Goal: Task Accomplishment & Management: Manage account settings

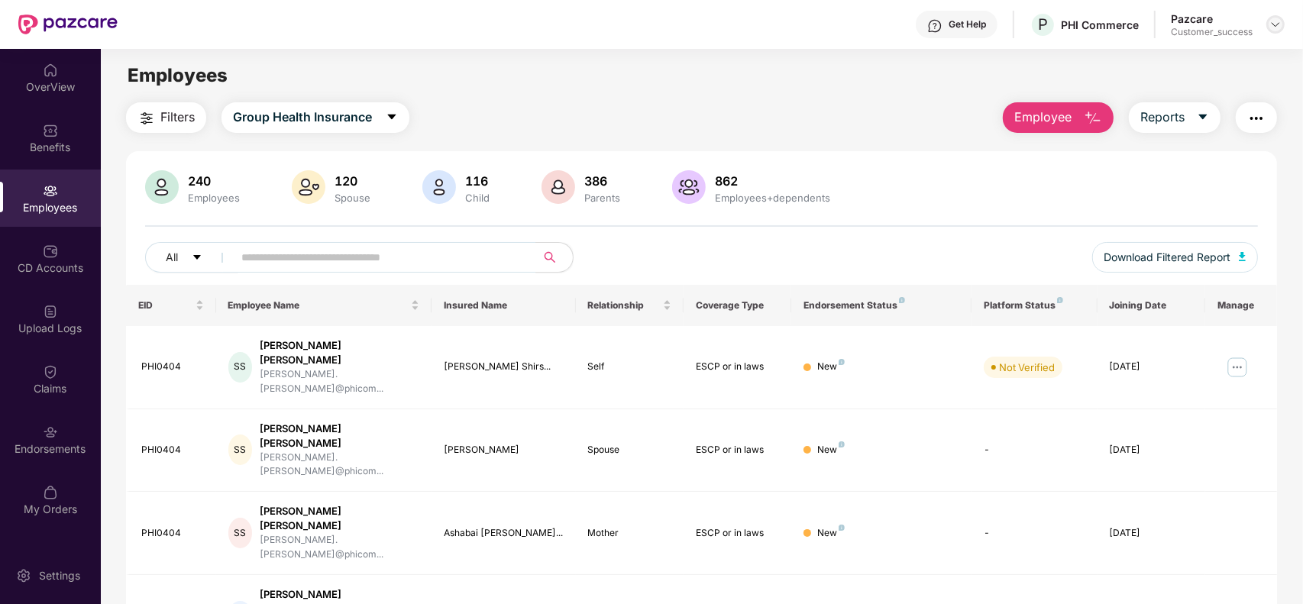
click at [1280, 21] on img at bounding box center [1276, 24] width 12 height 12
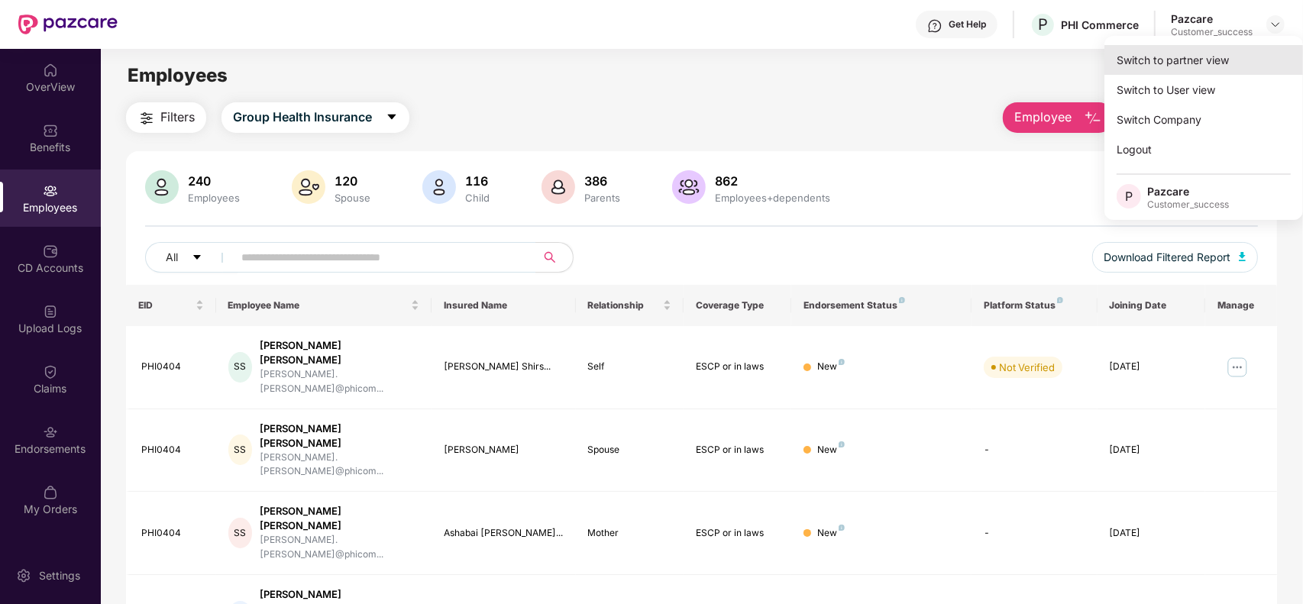
click at [1171, 62] on div "Switch to partner view" at bounding box center [1204, 60] width 199 height 30
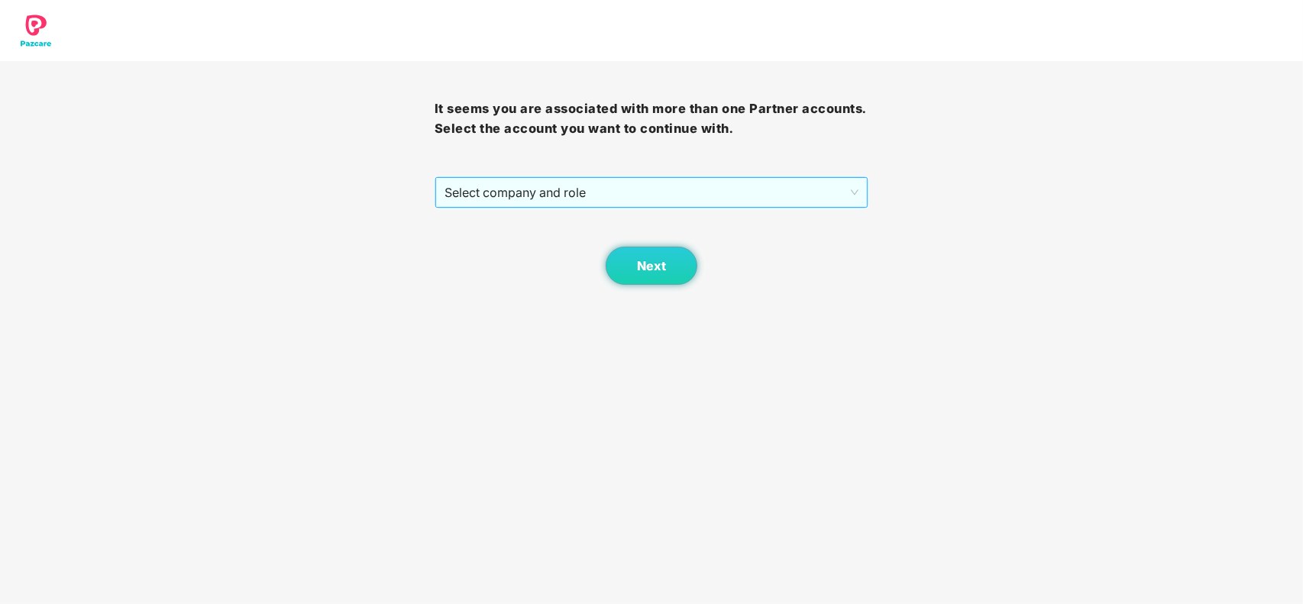
click at [727, 188] on span "Select company and role" at bounding box center [652, 192] width 415 height 29
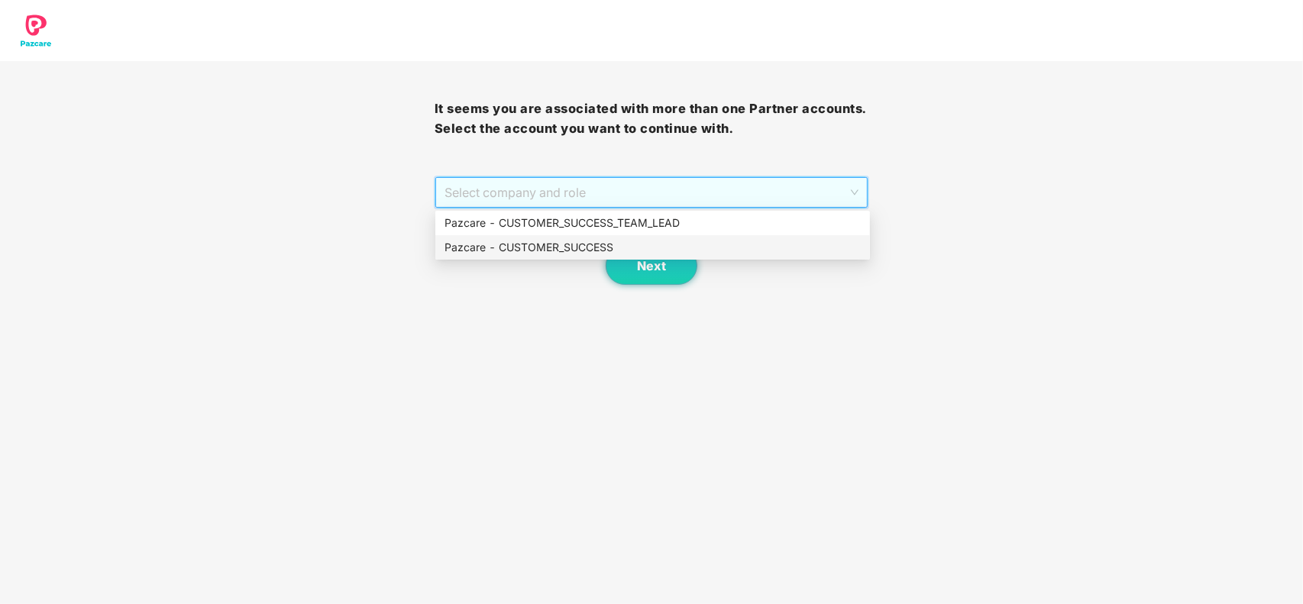
click at [588, 241] on div "Pazcare - CUSTOMER_SUCCESS" at bounding box center [653, 247] width 416 height 17
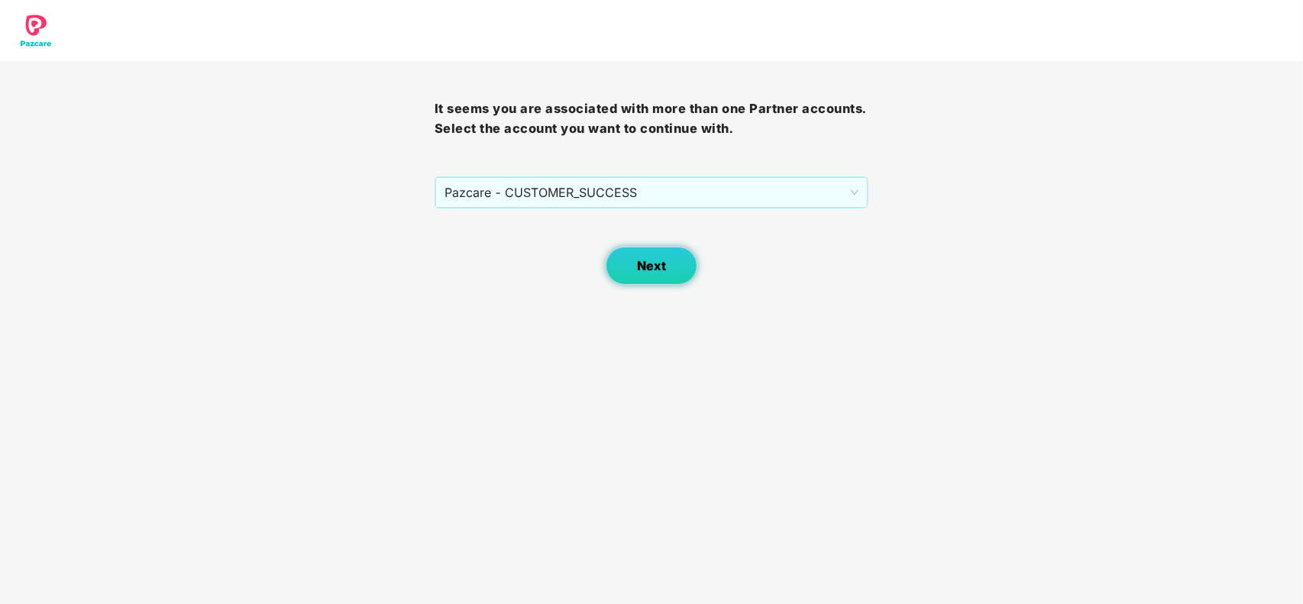
click at [653, 273] on span "Next" at bounding box center [651, 266] width 29 height 15
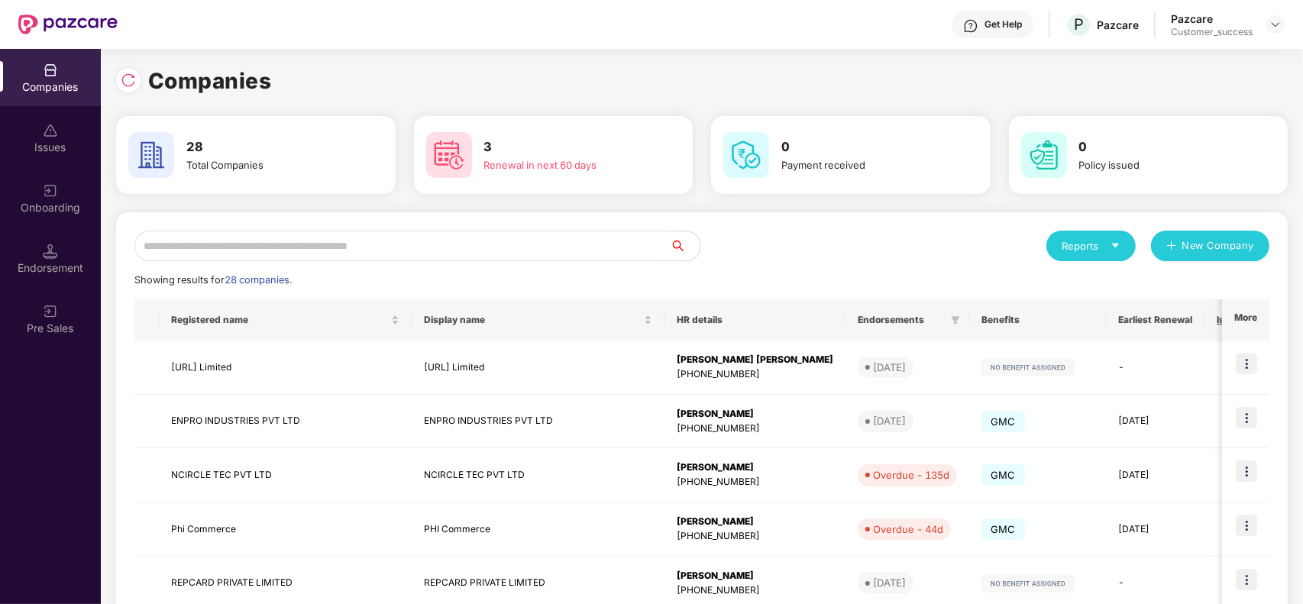
click at [358, 250] on input "text" at bounding box center [402, 246] width 536 height 31
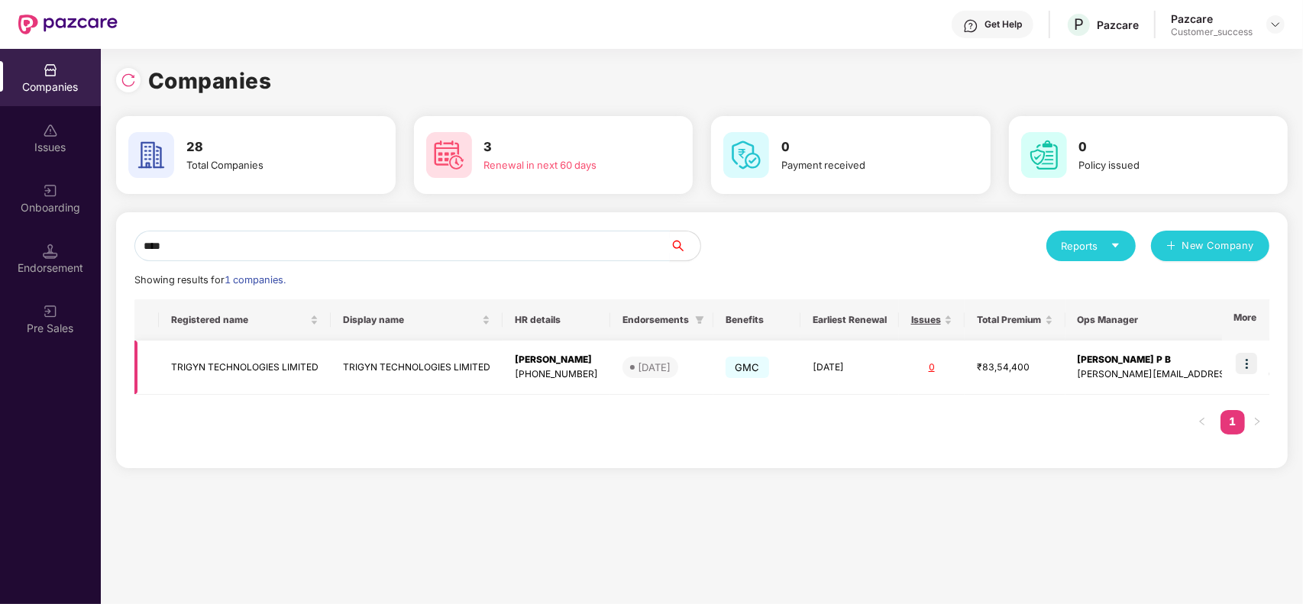
type input "****"
click at [1250, 365] on img at bounding box center [1246, 363] width 21 height 21
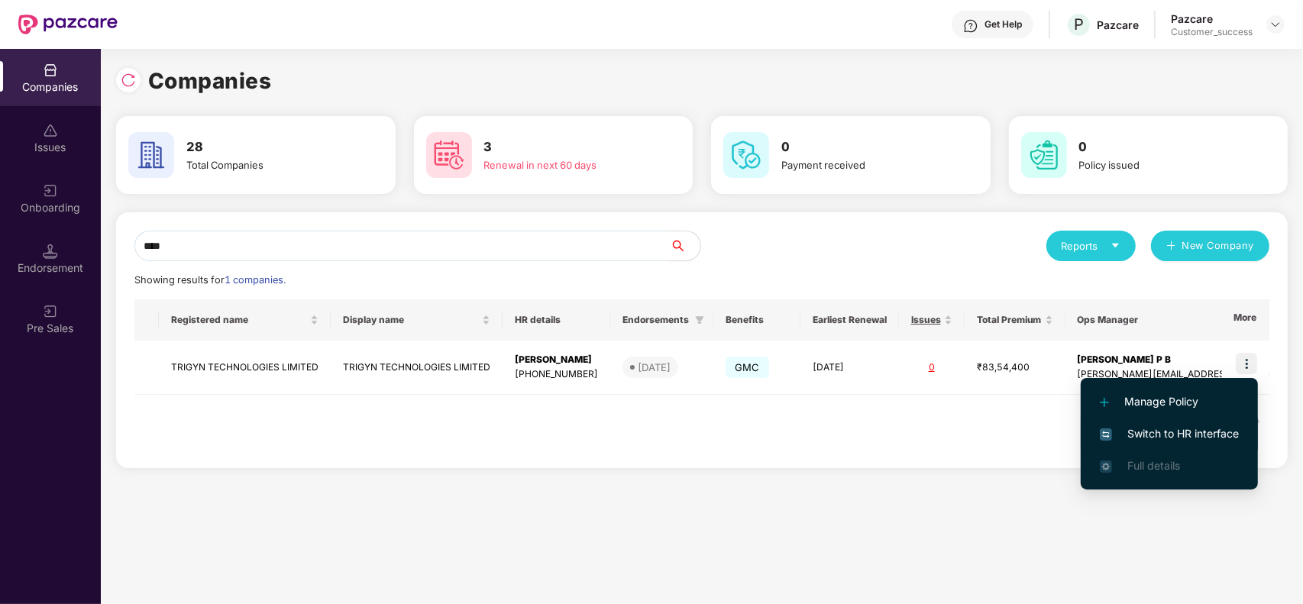
click at [1184, 429] on span "Switch to HR interface" at bounding box center [1169, 434] width 139 height 17
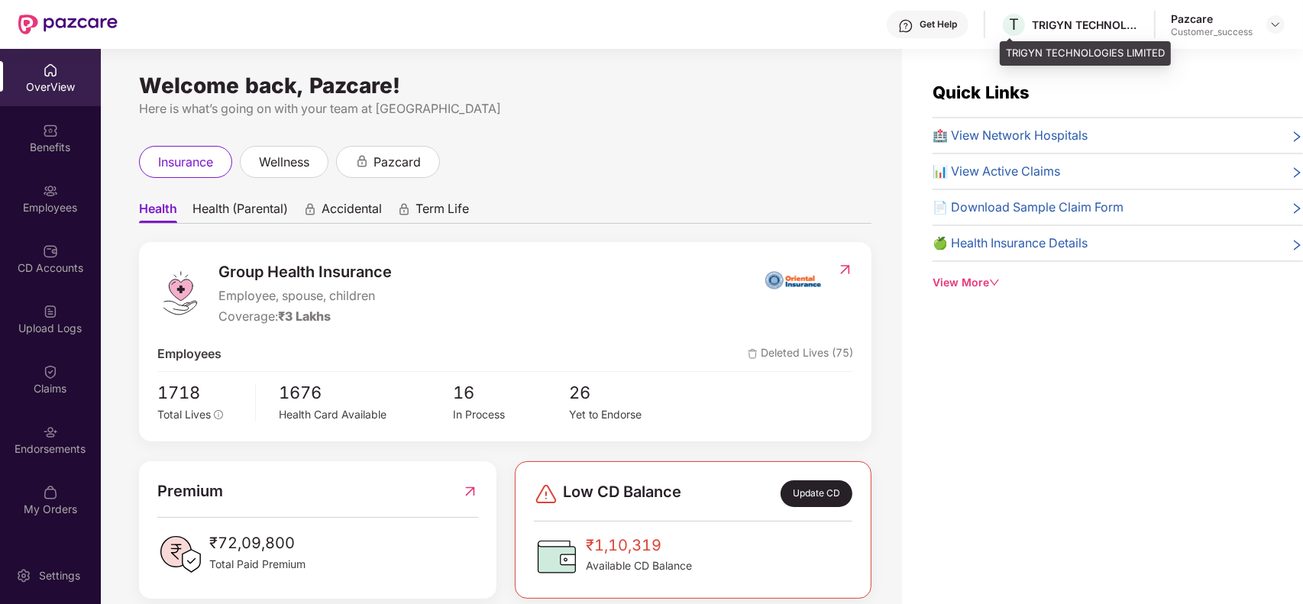
drag, startPoint x: 1077, startPoint y: 28, endPoint x: 1131, endPoint y: 47, distance: 56.5
click at [1131, 47] on div "TRIGYN TECHNOLOGIES LIMITED" at bounding box center [1085, 53] width 171 height 24
drag, startPoint x: 1164, startPoint y: 51, endPoint x: 1002, endPoint y: 56, distance: 162.0
click at [1002, 56] on div "TRIGYN TECHNOLOGIES LIMITED" at bounding box center [1085, 53] width 171 height 24
copy div "TRIGYN TECHNOLOGIES LIMITED"
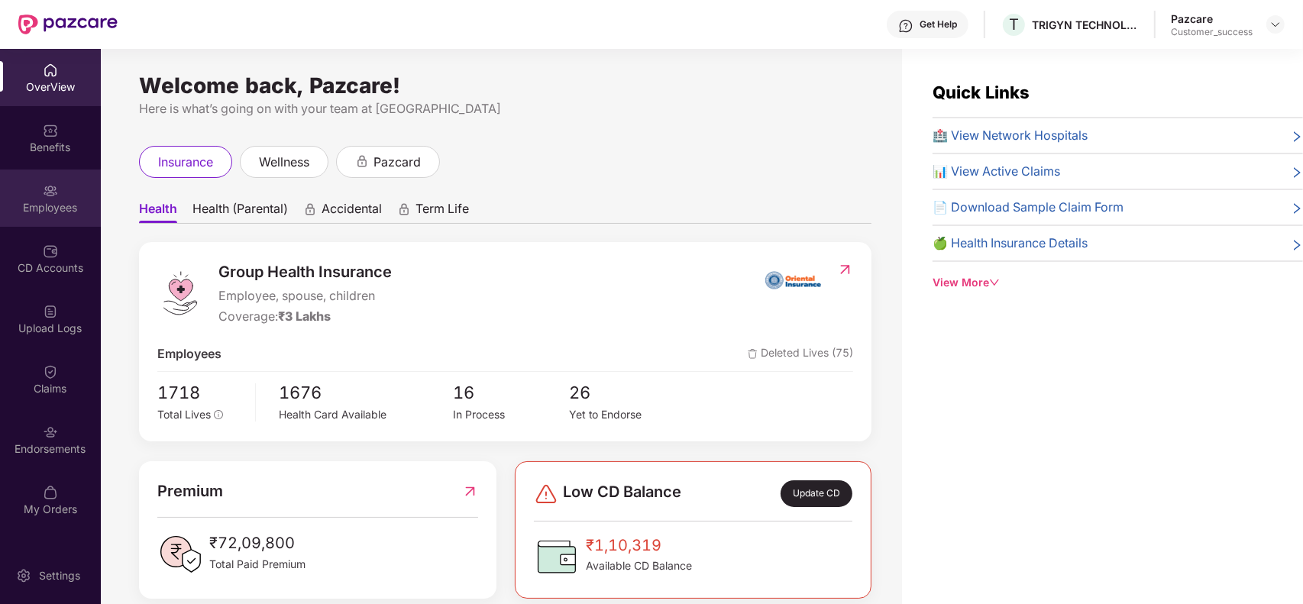
click at [63, 212] on div "Employees" at bounding box center [50, 207] width 101 height 15
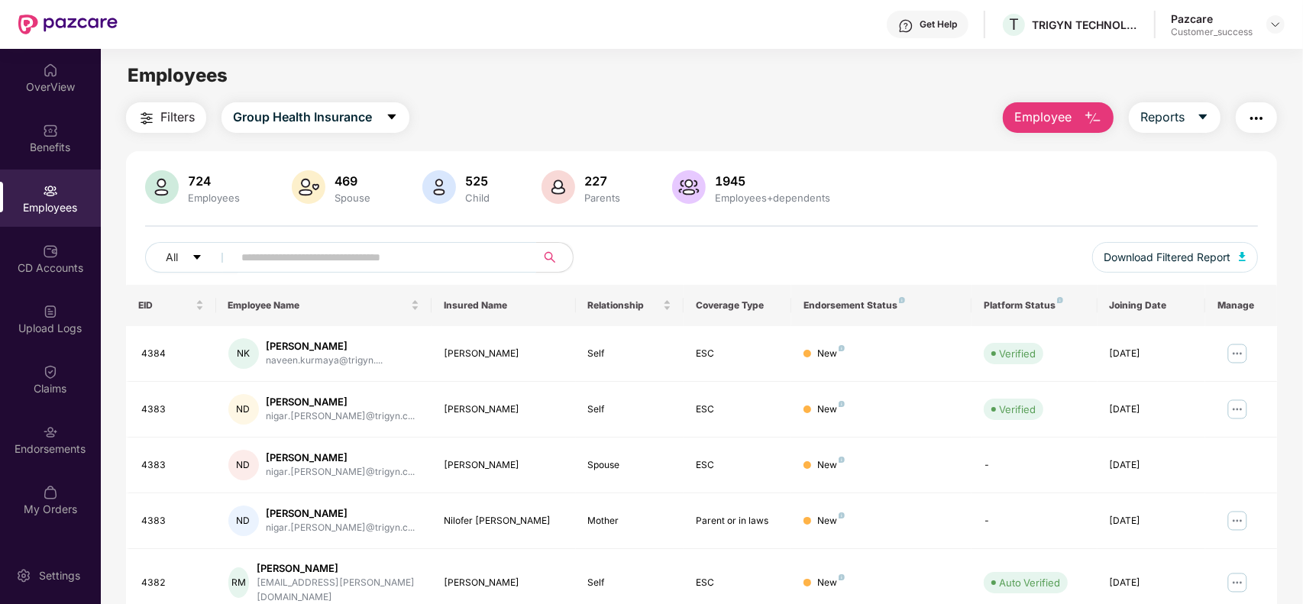
paste input "****"
click at [367, 257] on input "text" at bounding box center [378, 257] width 274 height 23
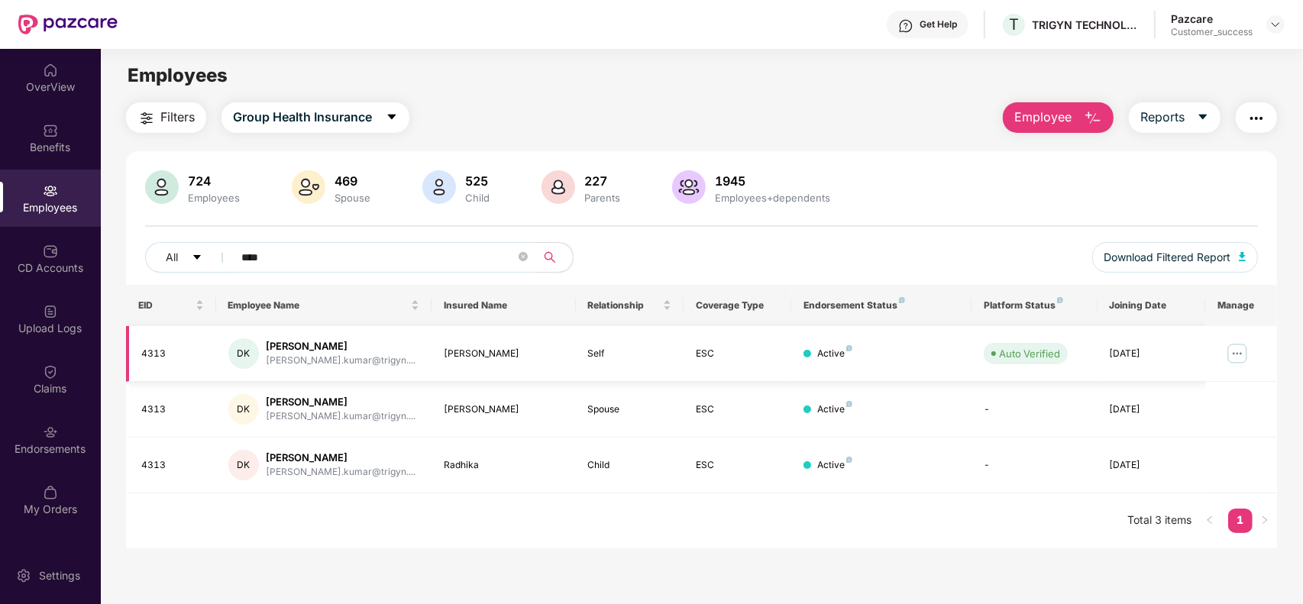
type input "****"
click at [1236, 353] on img at bounding box center [1237, 354] width 24 height 24
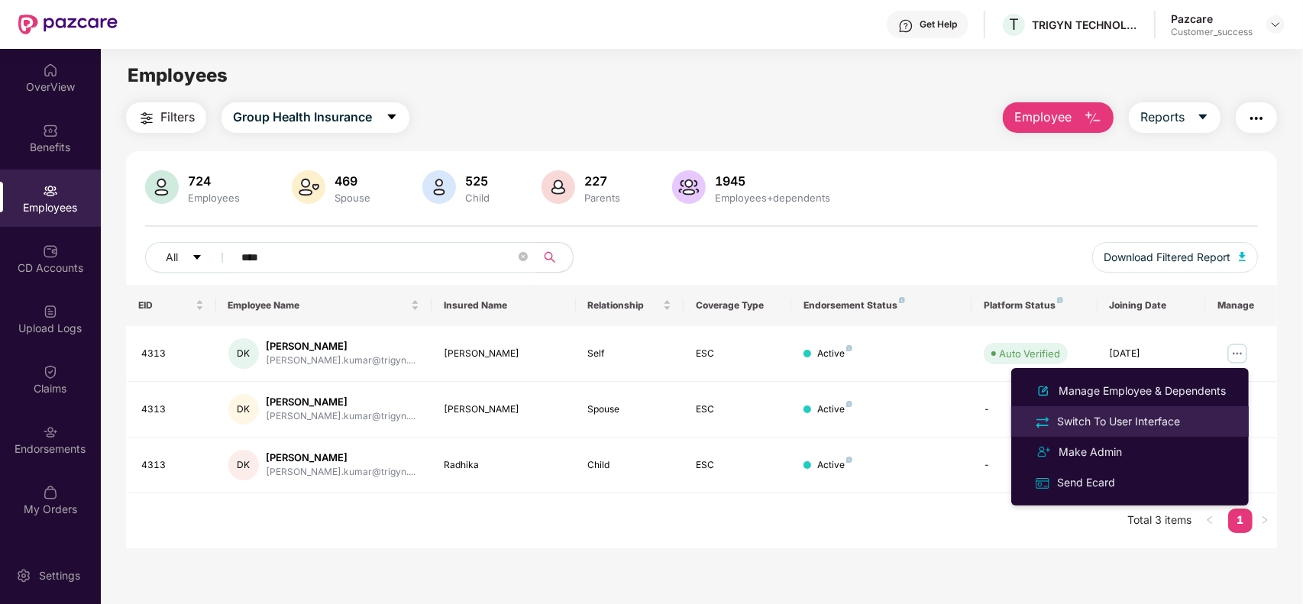
click at [1123, 418] on div "Switch To User Interface" at bounding box center [1118, 421] width 129 height 17
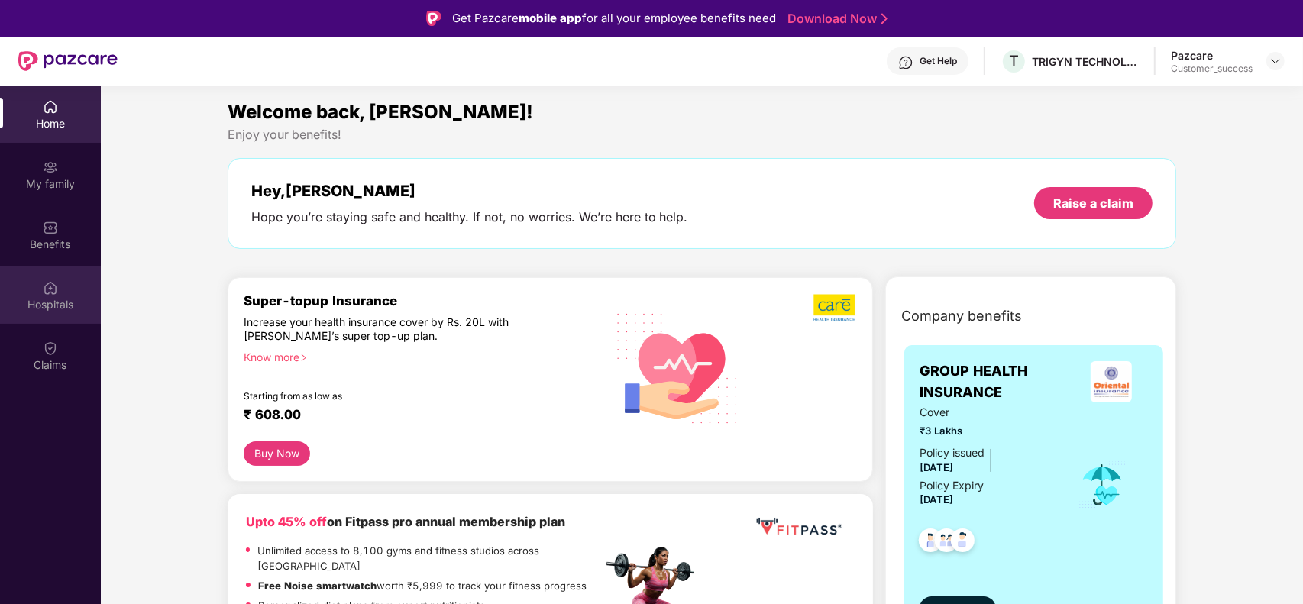
click at [63, 300] on div "Hospitals" at bounding box center [50, 304] width 101 height 15
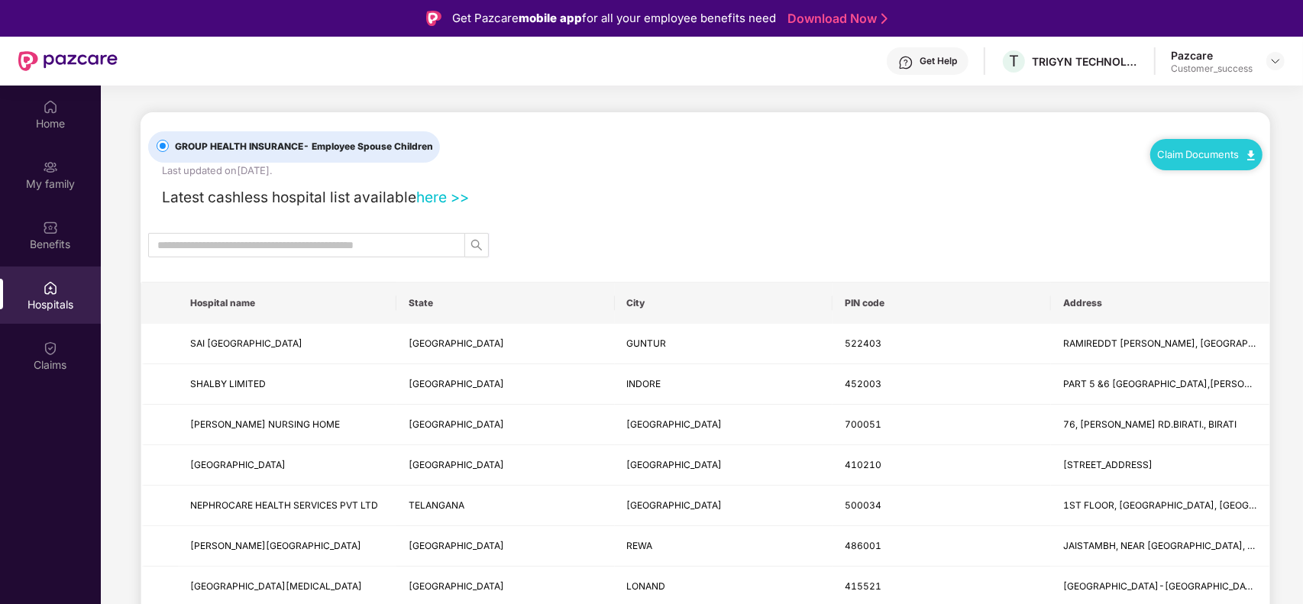
click at [441, 193] on link "here >>" at bounding box center [442, 197] width 53 height 18
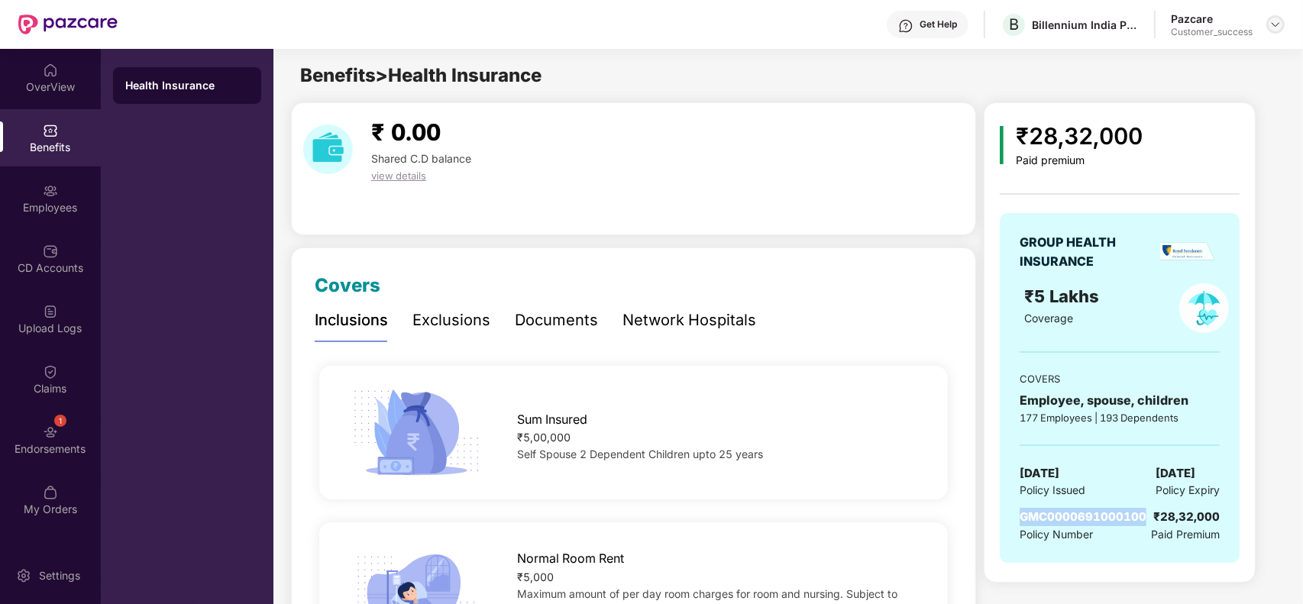
click at [1274, 20] on img at bounding box center [1276, 24] width 12 height 12
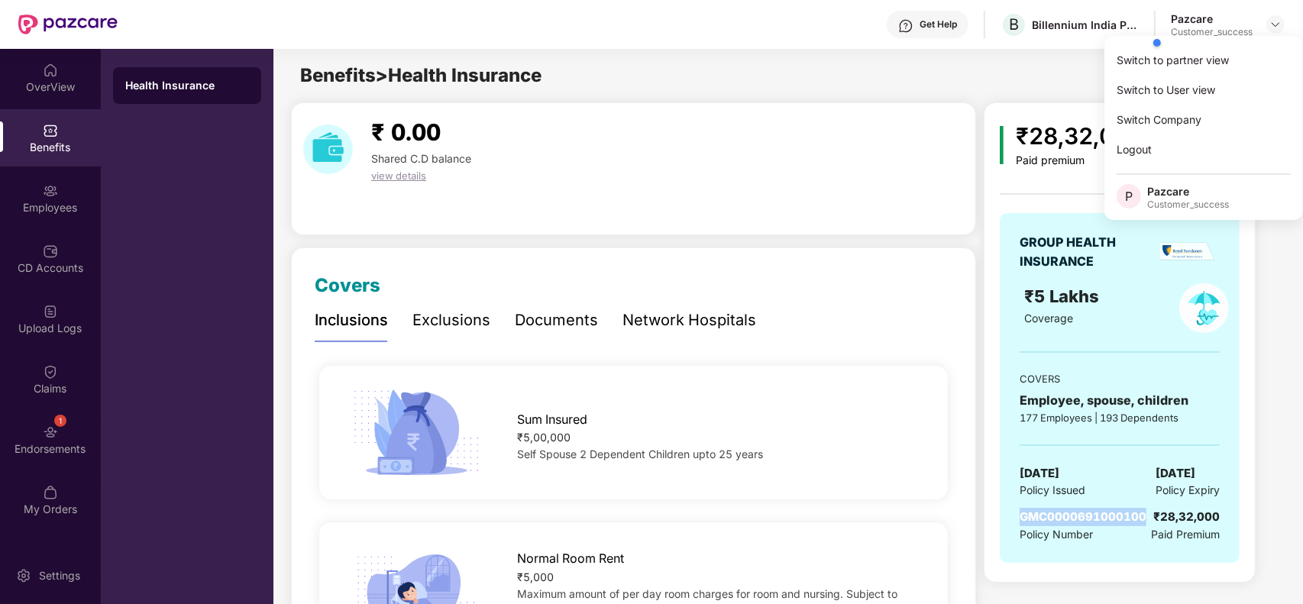
click at [1184, 51] on div at bounding box center [1223, 43] width 145 height 31
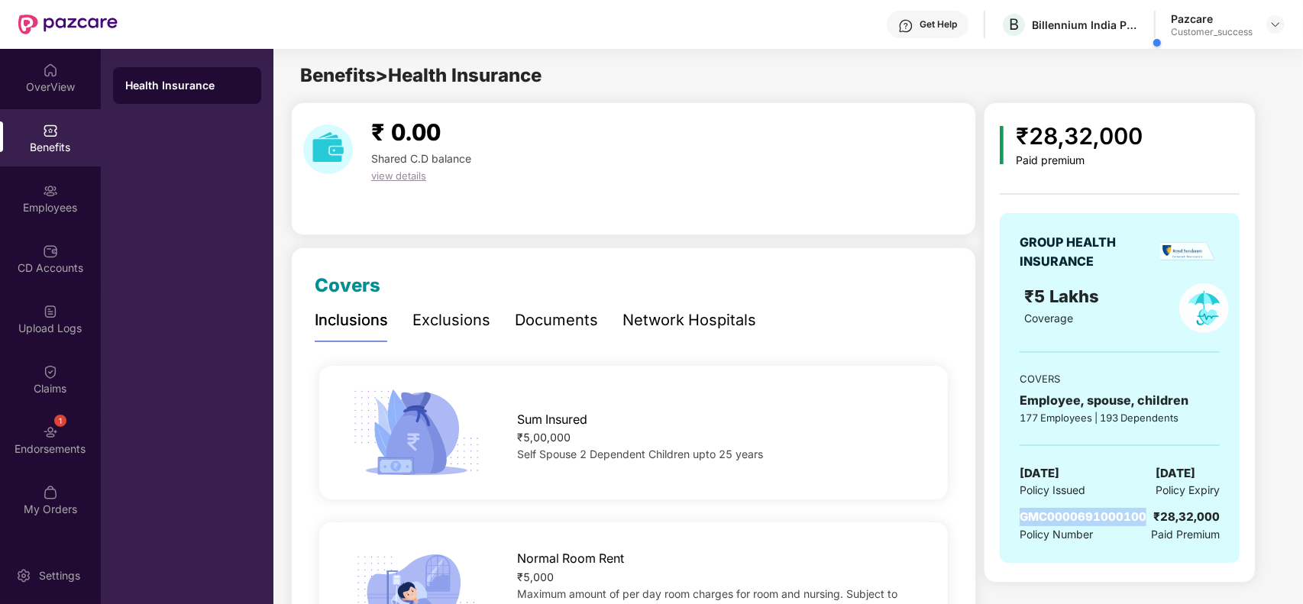
click at [1271, 28] on div at bounding box center [1223, 43] width 145 height 31
click at [1277, 27] on img at bounding box center [1276, 24] width 12 height 12
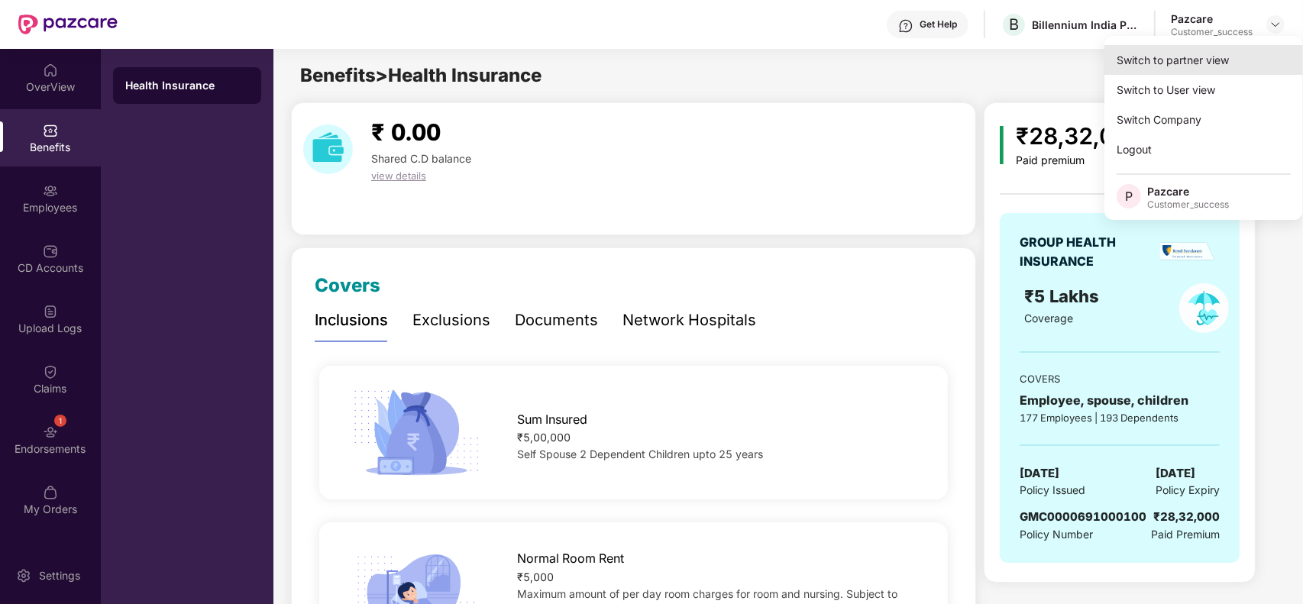
click at [1196, 62] on div "Switch to partner view" at bounding box center [1204, 60] width 199 height 30
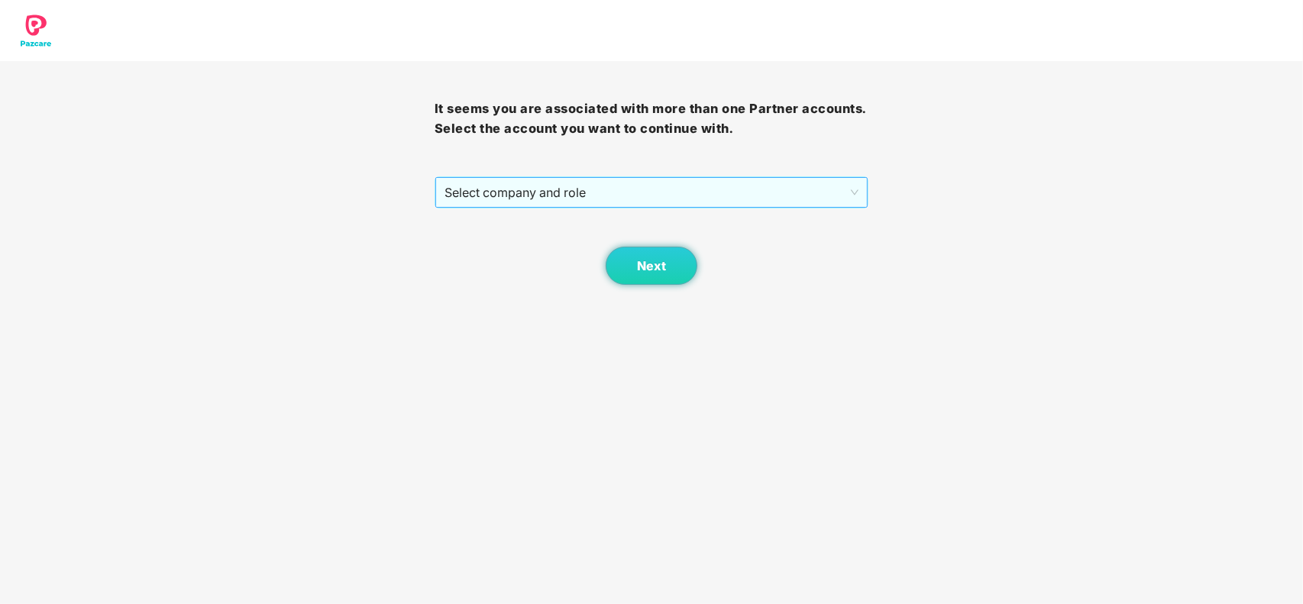
click at [677, 189] on span "Select company and role" at bounding box center [652, 192] width 415 height 29
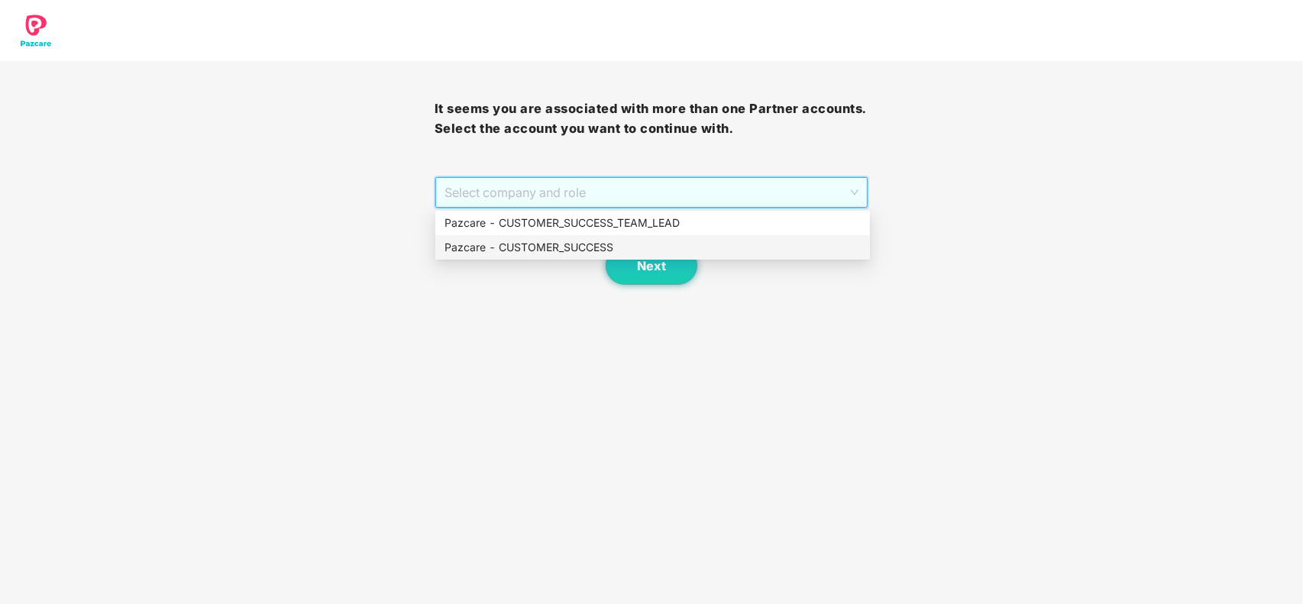
click at [573, 243] on div "Pazcare - CUSTOMER_SUCCESS" at bounding box center [653, 247] width 416 height 17
click at [573, 243] on div "Next" at bounding box center [652, 247] width 435 height 76
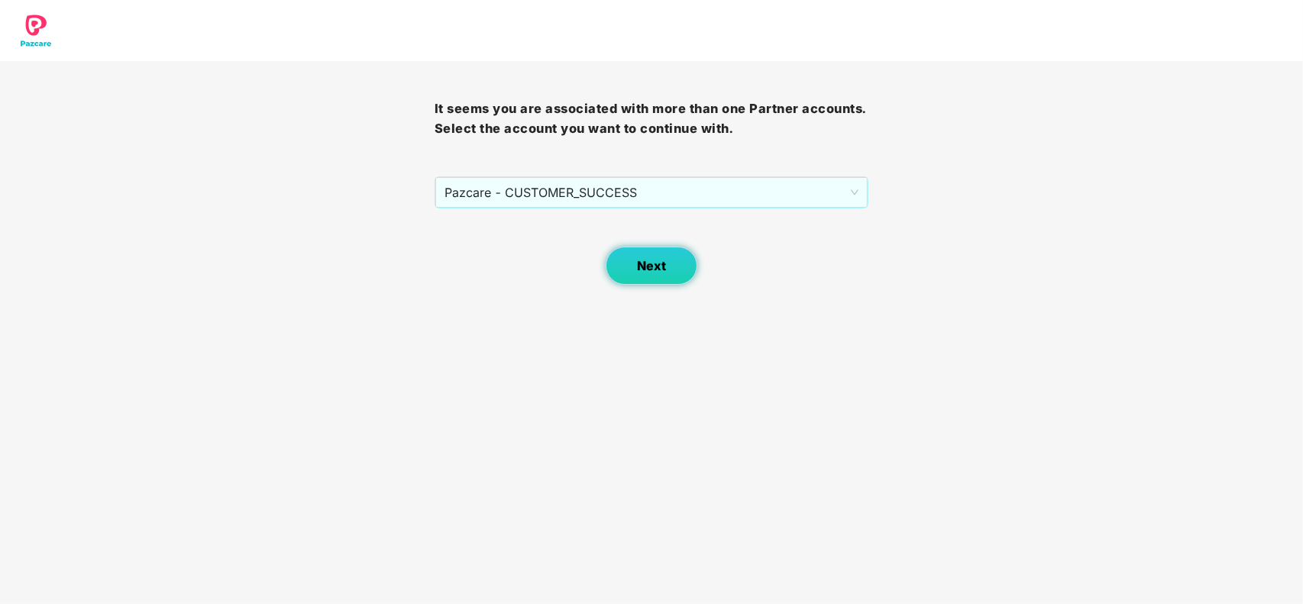
click at [658, 266] on span "Next" at bounding box center [651, 266] width 29 height 15
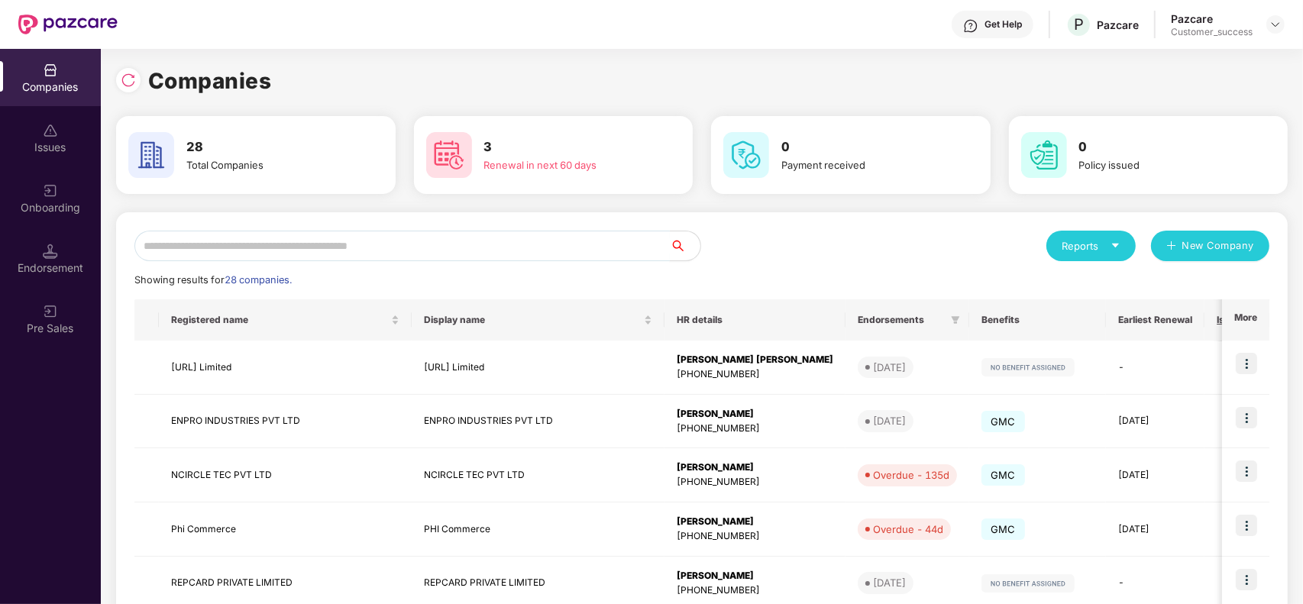
click at [293, 251] on input "text" at bounding box center [402, 246] width 536 height 31
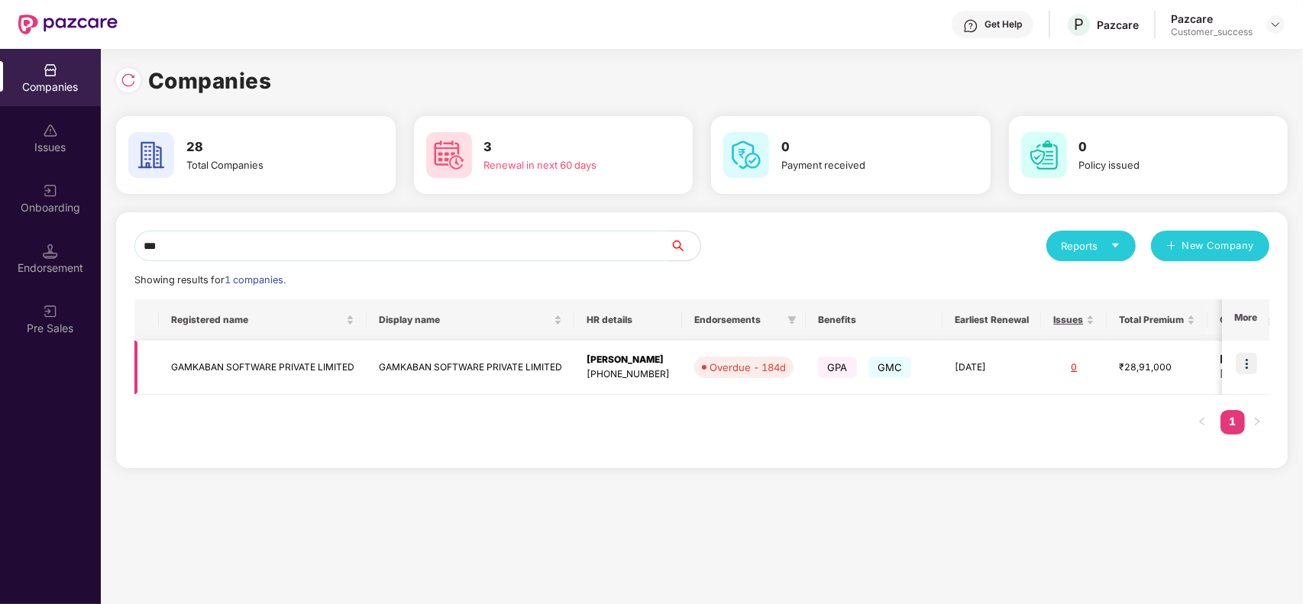
type input "***"
click at [1242, 364] on img at bounding box center [1246, 363] width 21 height 21
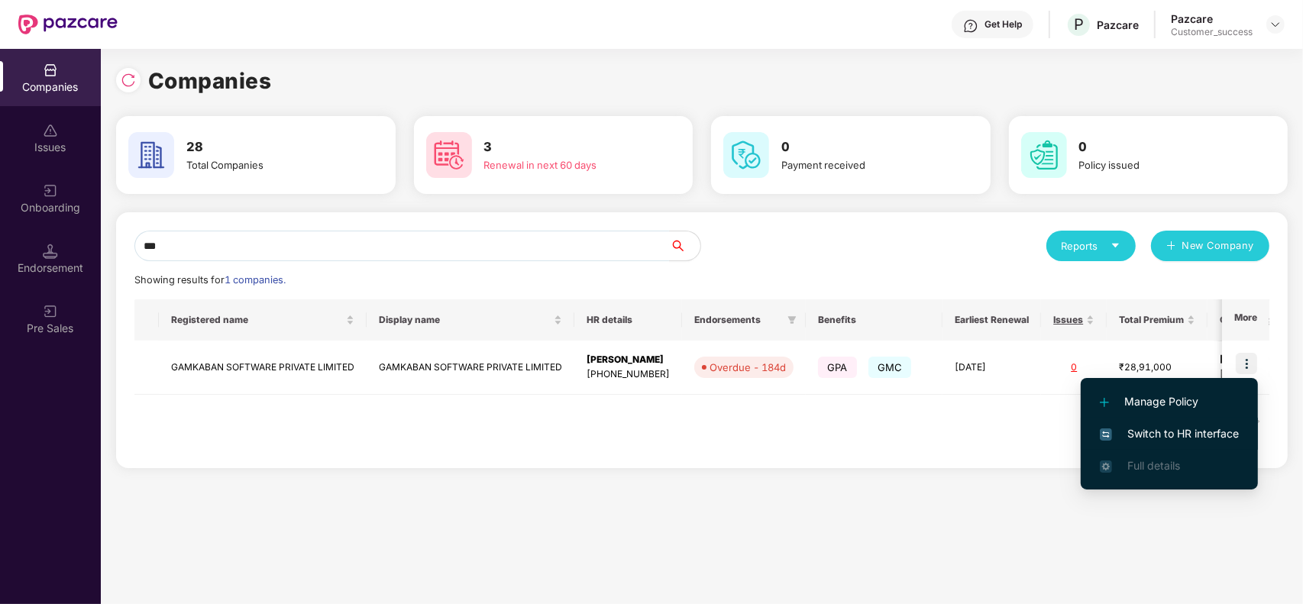
click at [1169, 429] on span "Switch to HR interface" at bounding box center [1169, 434] width 139 height 17
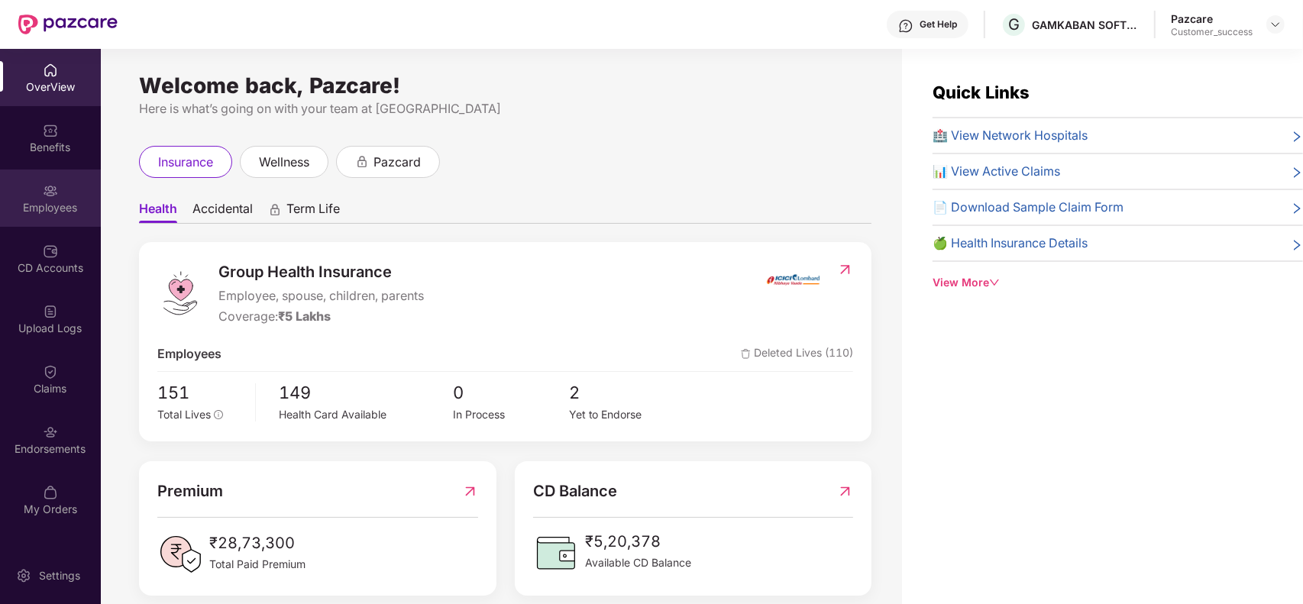
click at [67, 202] on div "Employees" at bounding box center [50, 207] width 101 height 15
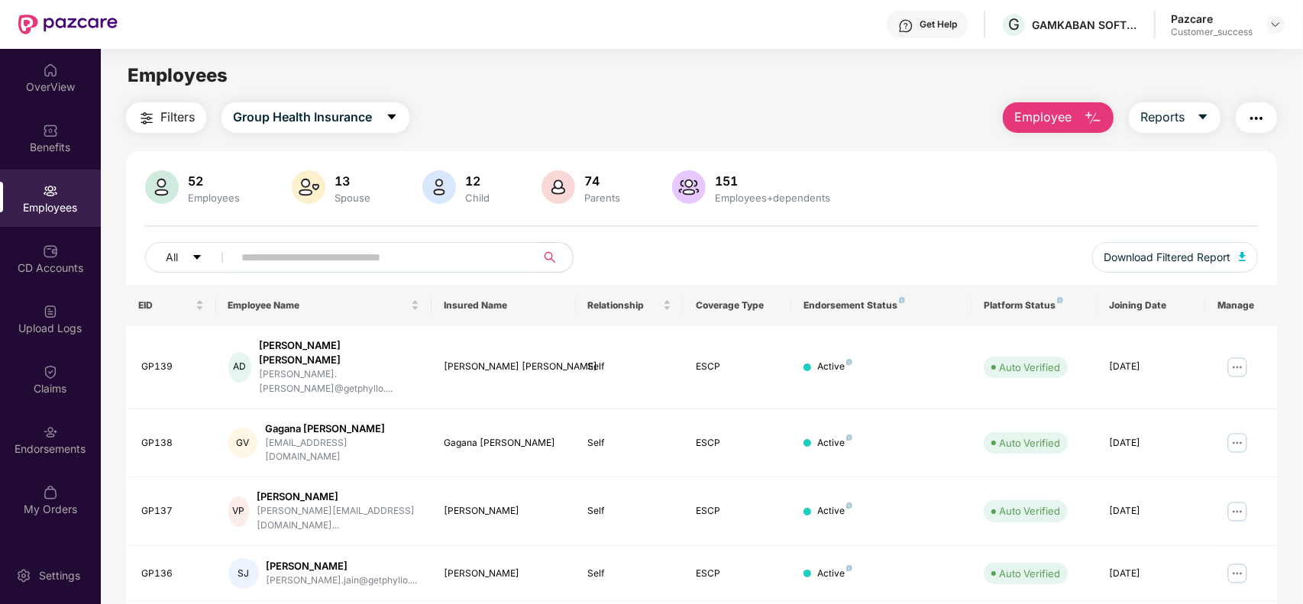
click at [285, 261] on input "text" at bounding box center [378, 257] width 274 height 23
paste input "**********"
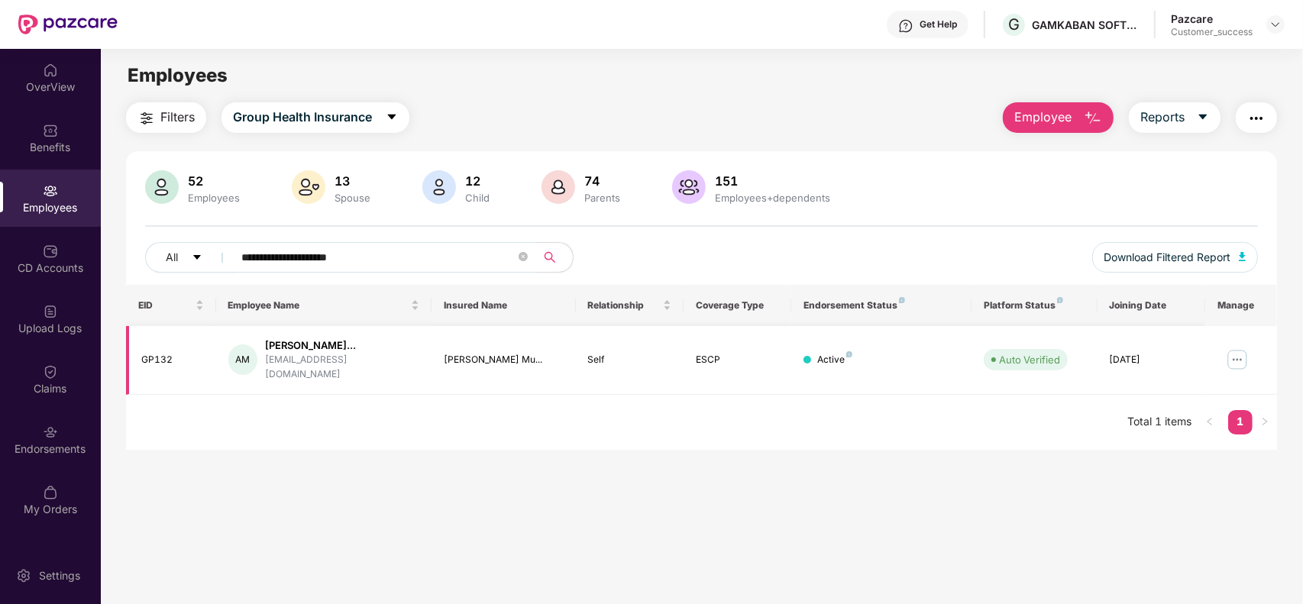
type input "**********"
click at [1235, 351] on img at bounding box center [1237, 360] width 24 height 24
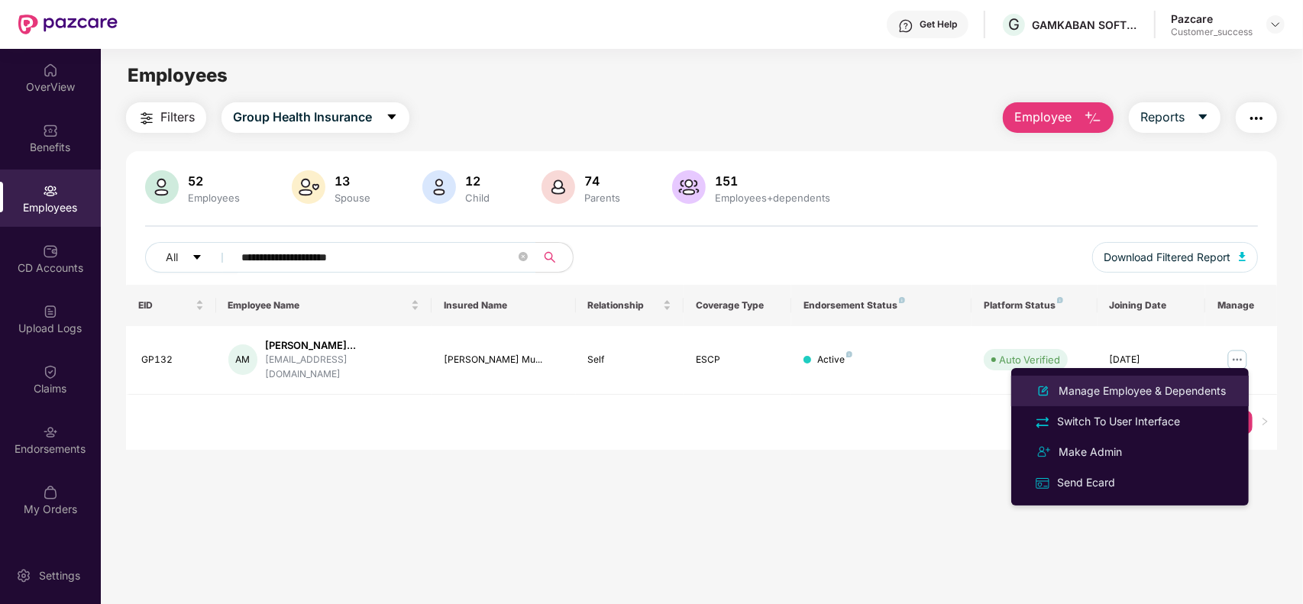
click at [1123, 384] on div "Manage Employee & Dependents" at bounding box center [1142, 391] width 173 height 17
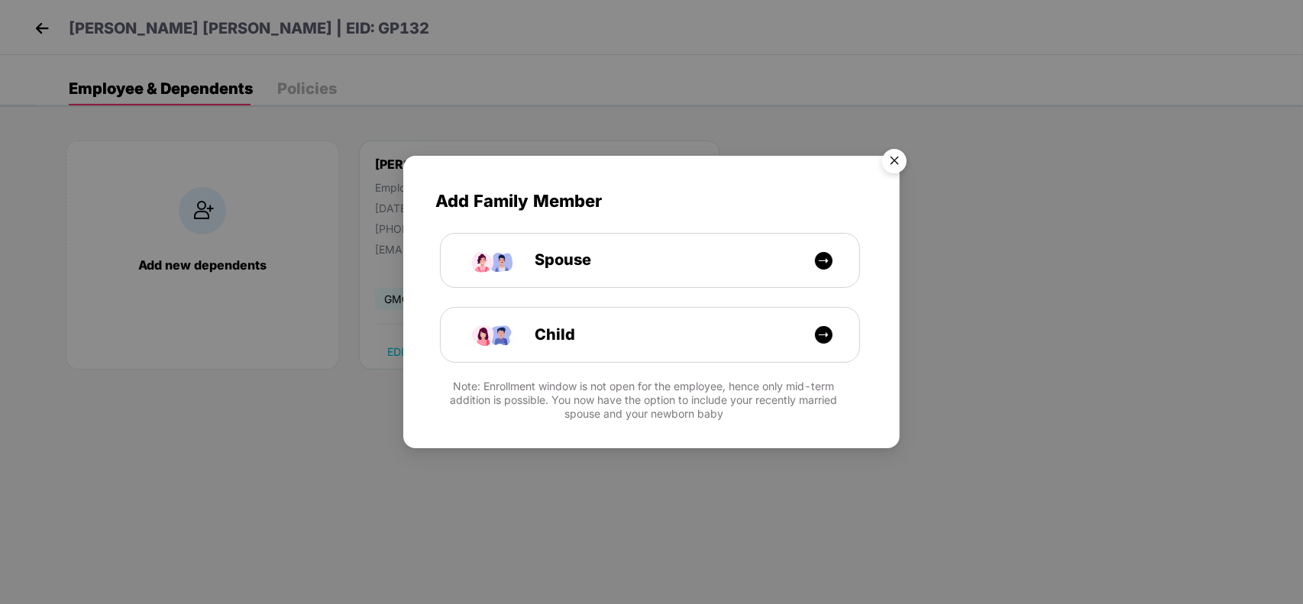
click at [894, 157] on img "Close" at bounding box center [894, 163] width 43 height 43
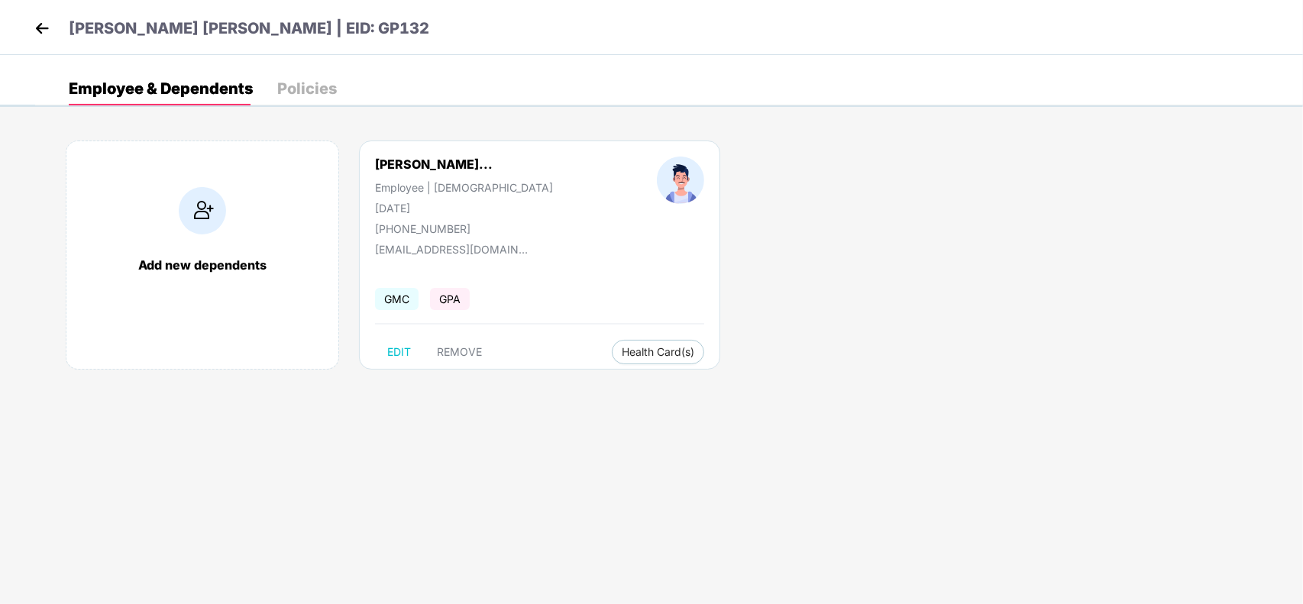
click at [35, 29] on img at bounding box center [42, 28] width 23 height 23
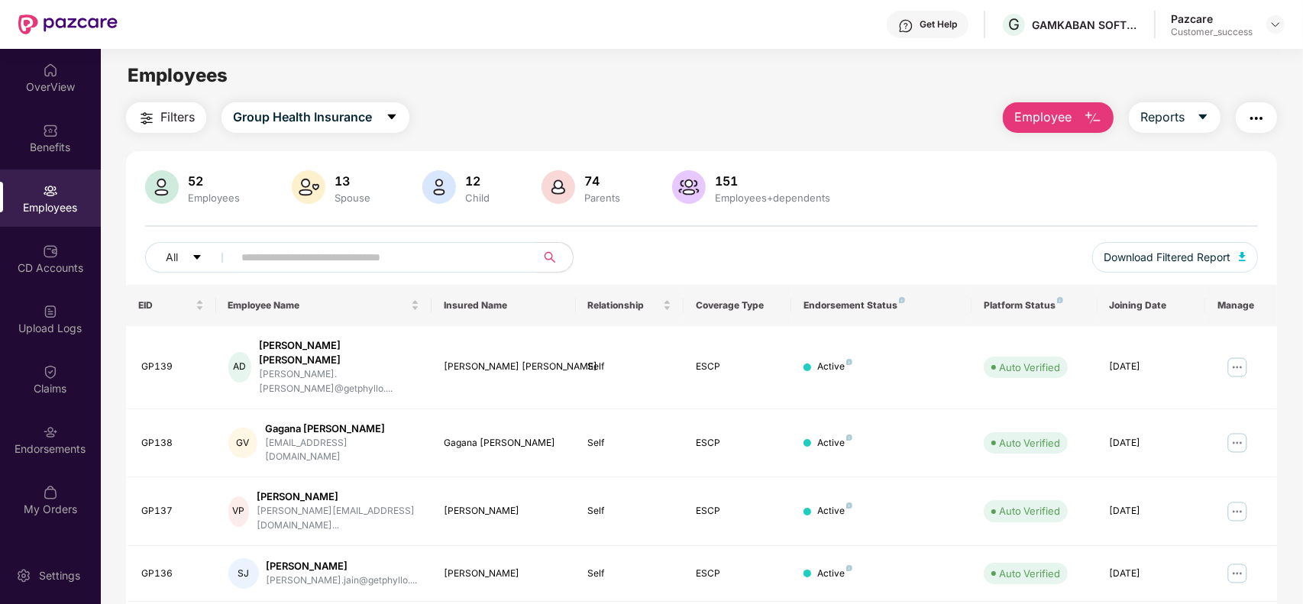
click at [291, 257] on input "text" at bounding box center [378, 257] width 274 height 23
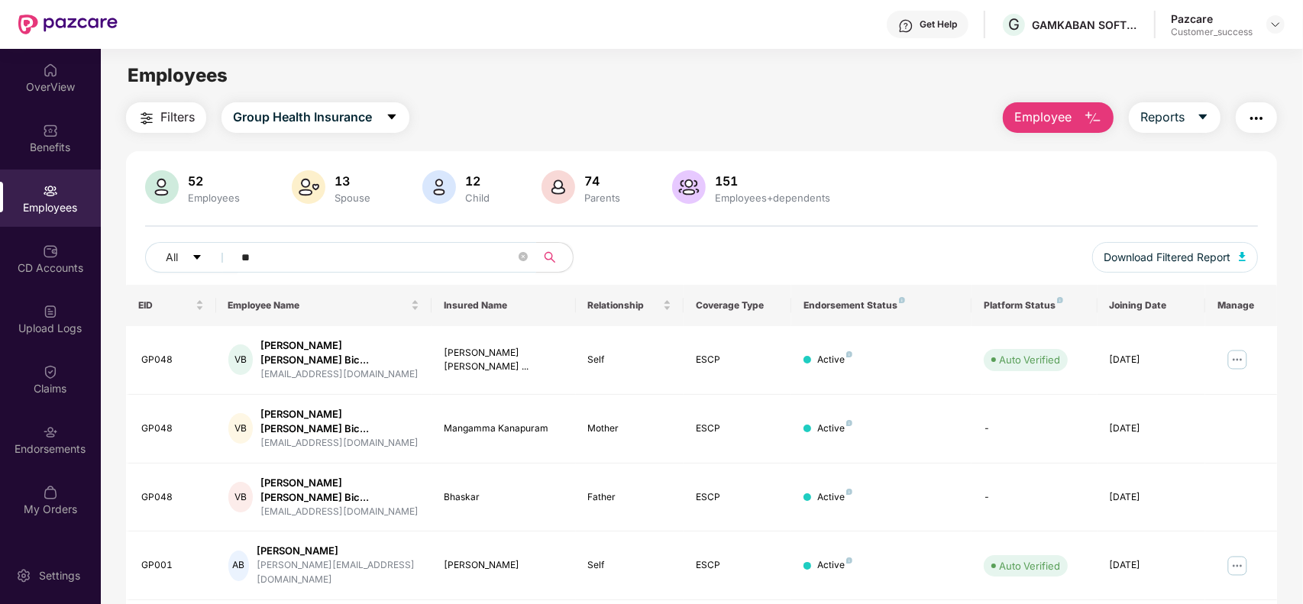
type input "*"
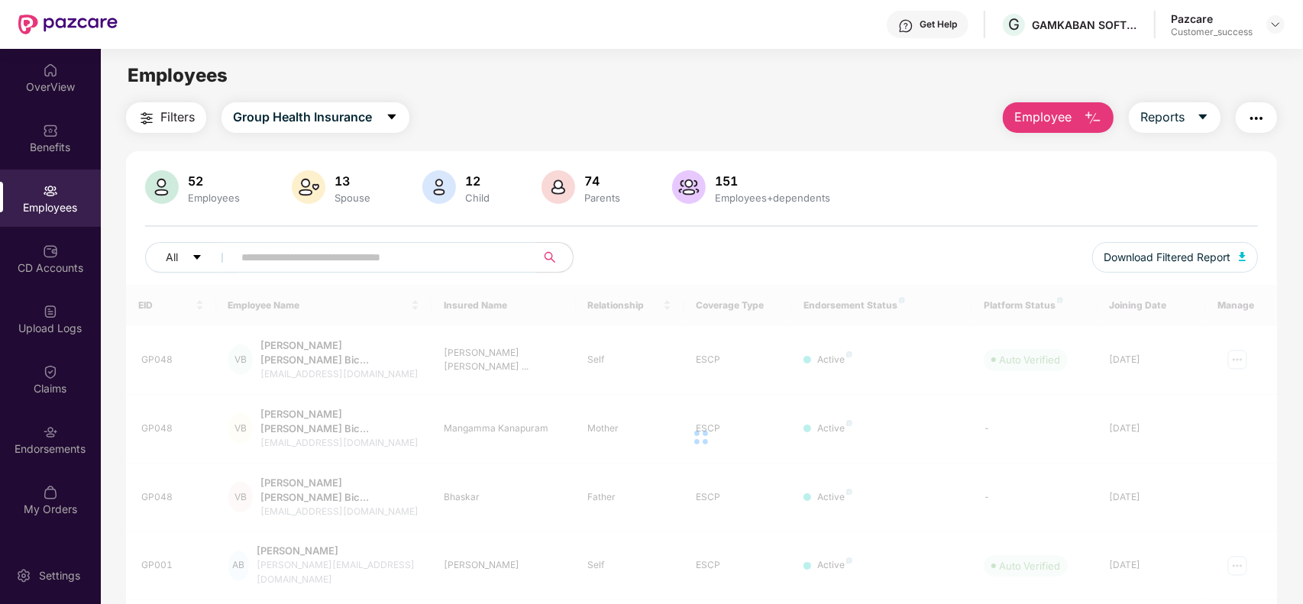
click at [291, 257] on input "text" at bounding box center [378, 257] width 274 height 23
paste input "**********"
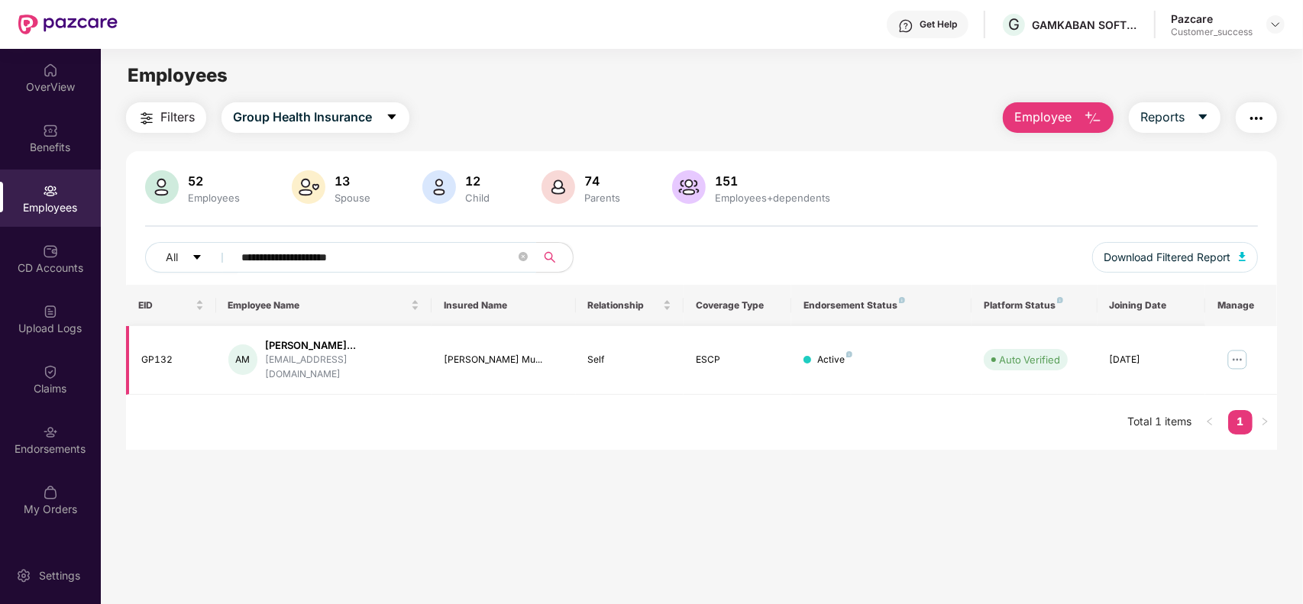
type input "**********"
click at [1229, 353] on img at bounding box center [1237, 360] width 24 height 24
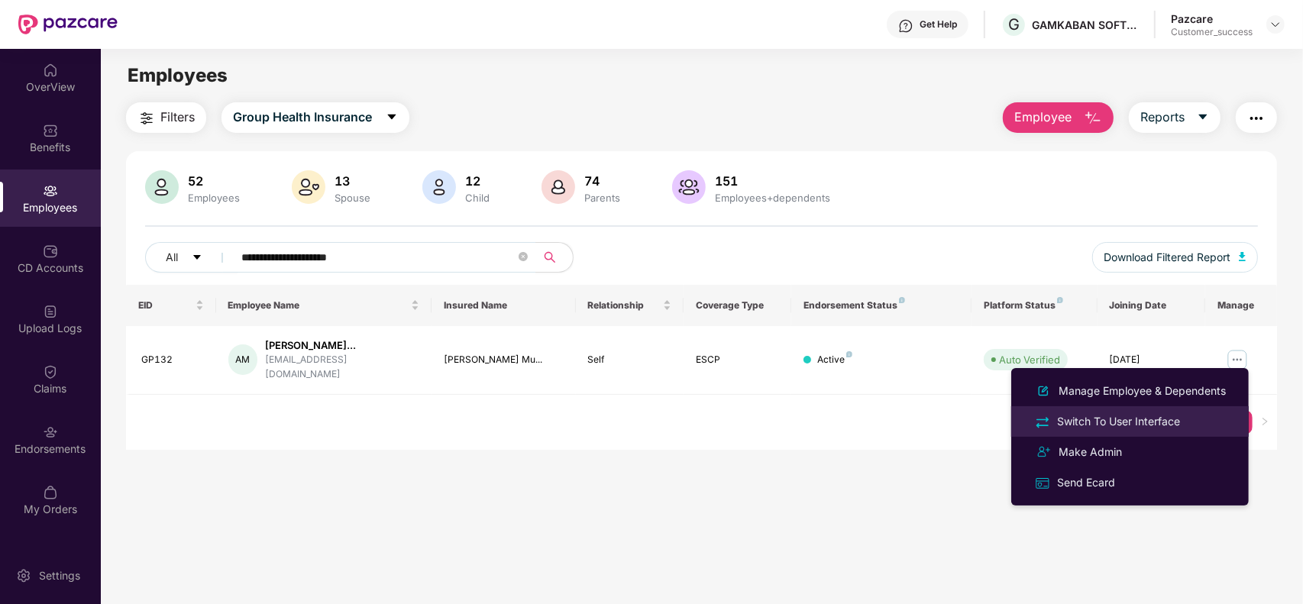
click at [1116, 421] on div "Switch To User Interface" at bounding box center [1118, 421] width 129 height 17
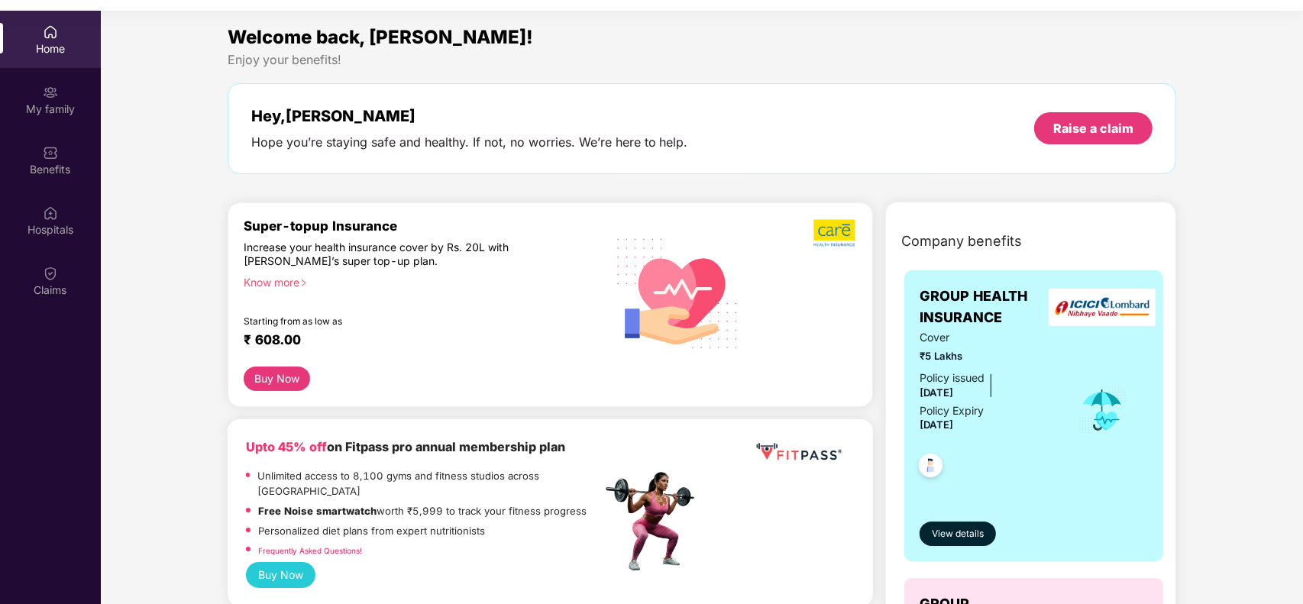
scroll to position [86, 0]
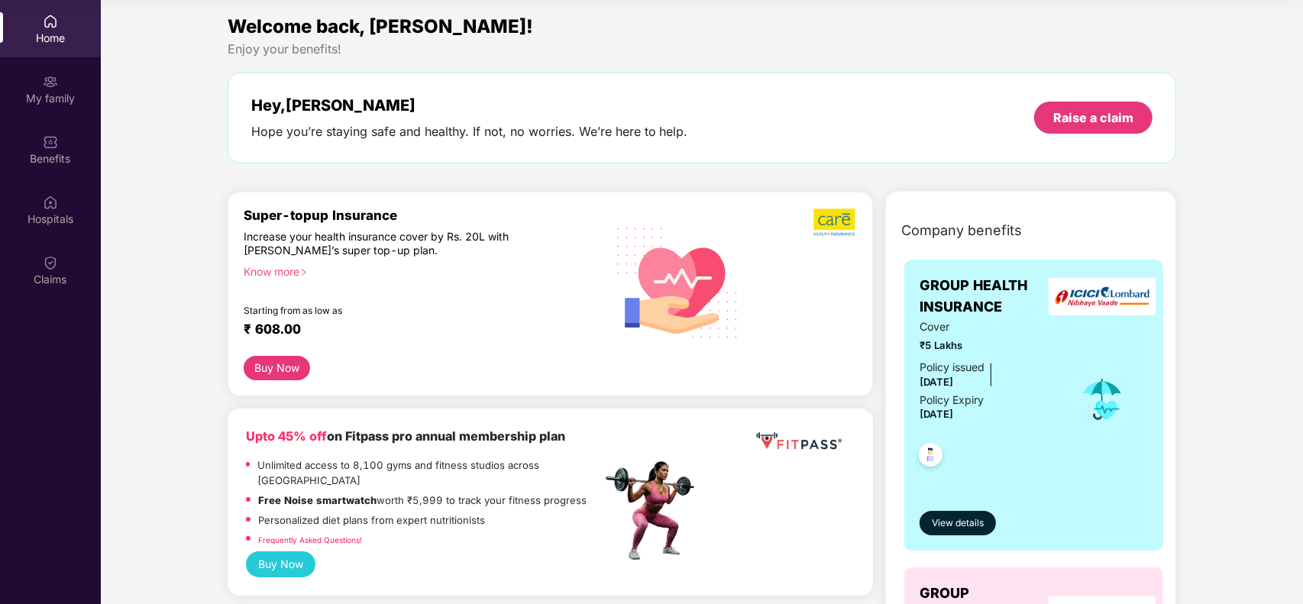
click at [895, 158] on div "Hey, [PERSON_NAME] Hope you’re staying safe and healthy. If not, no worries. We…" at bounding box center [703, 118] width 950 height 91
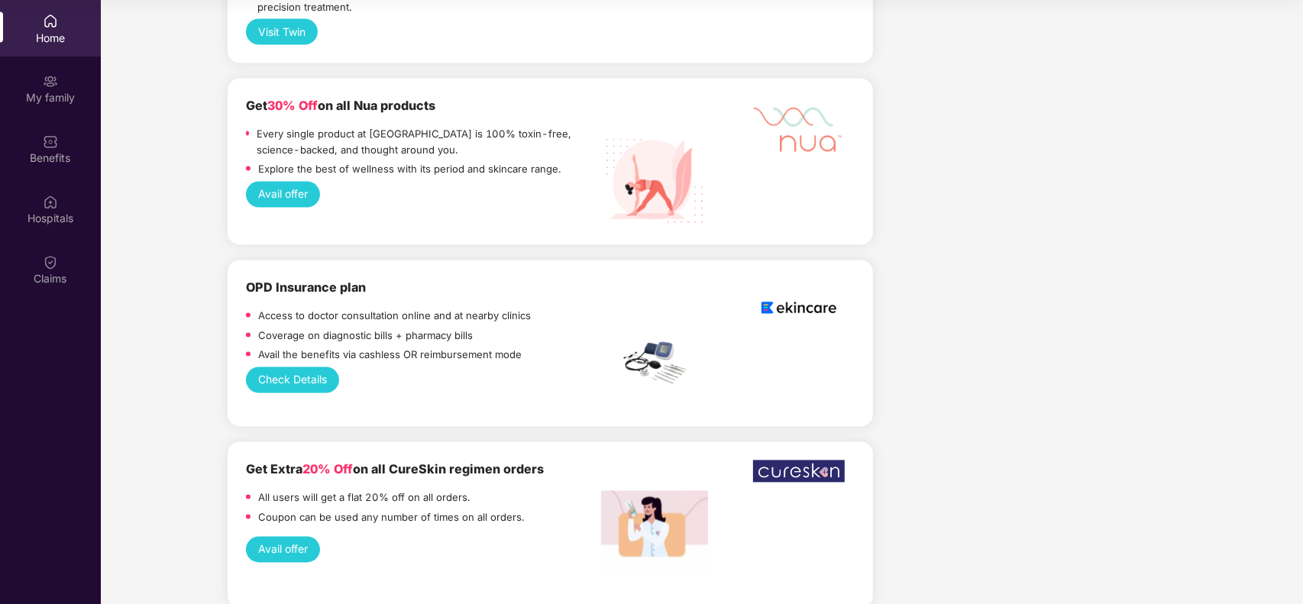
scroll to position [2712, 0]
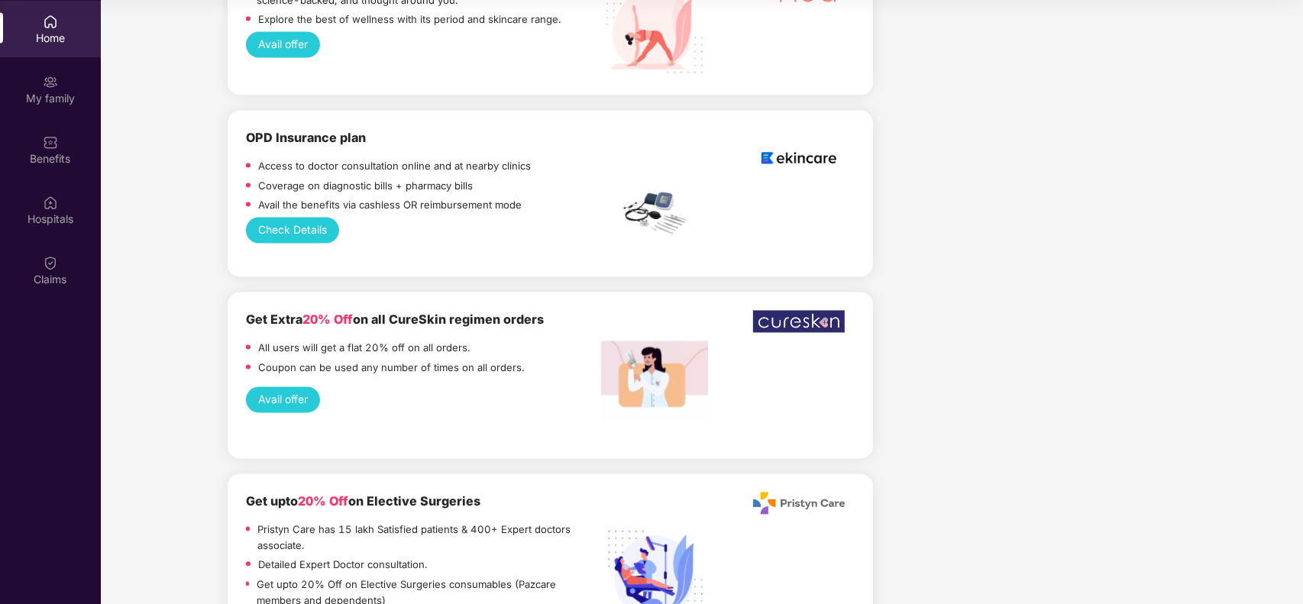
click at [303, 217] on button "Check Details" at bounding box center [292, 230] width 93 height 26
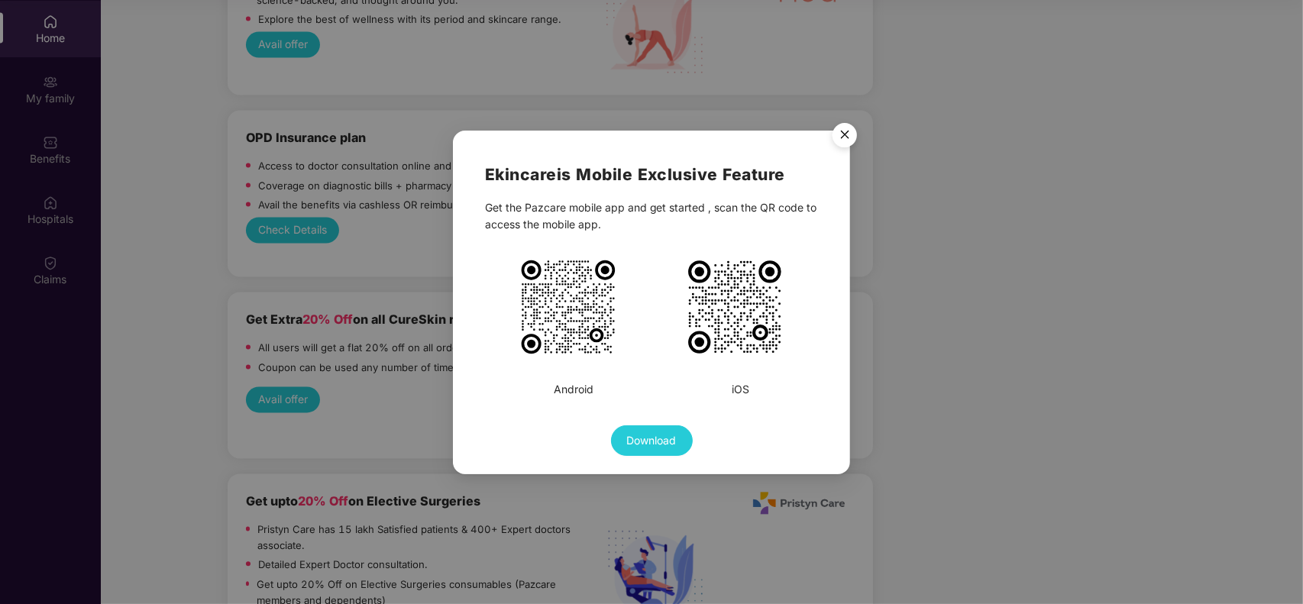
click at [850, 144] on img "Close" at bounding box center [845, 137] width 43 height 43
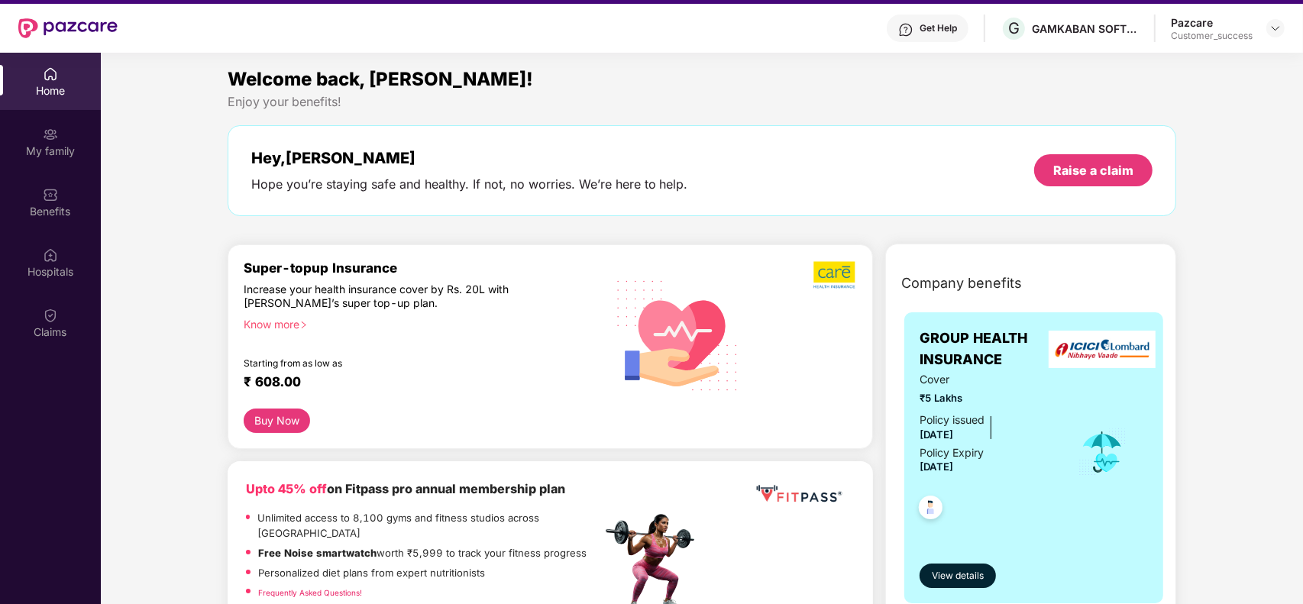
scroll to position [0, 0]
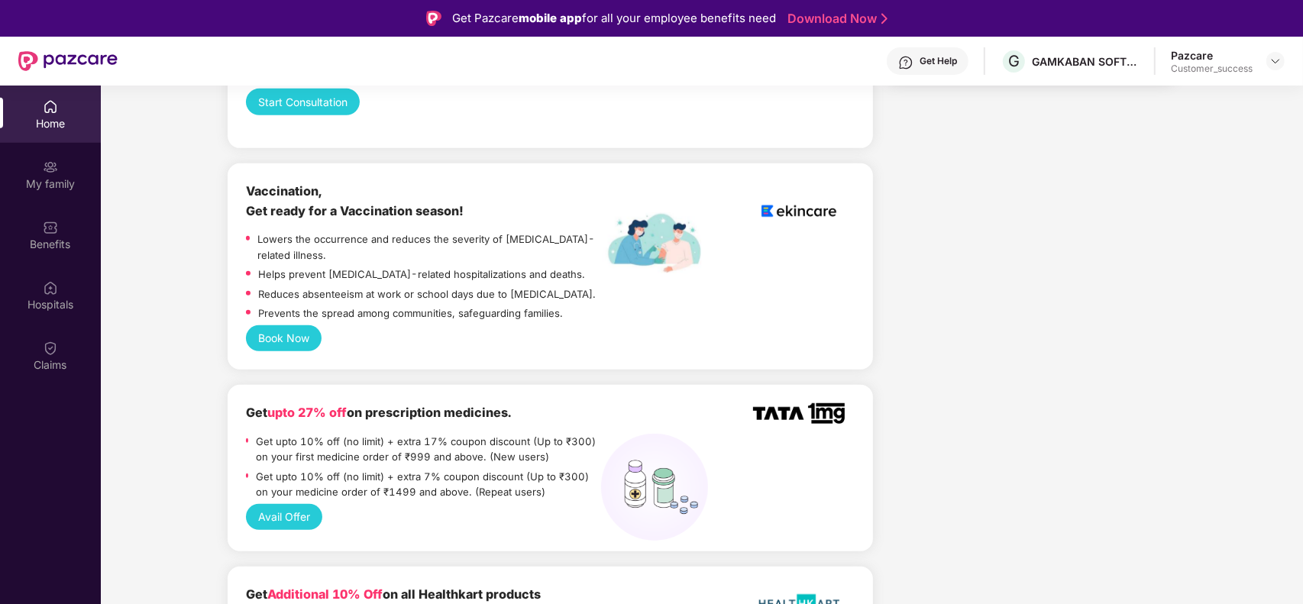
scroll to position [955, 0]
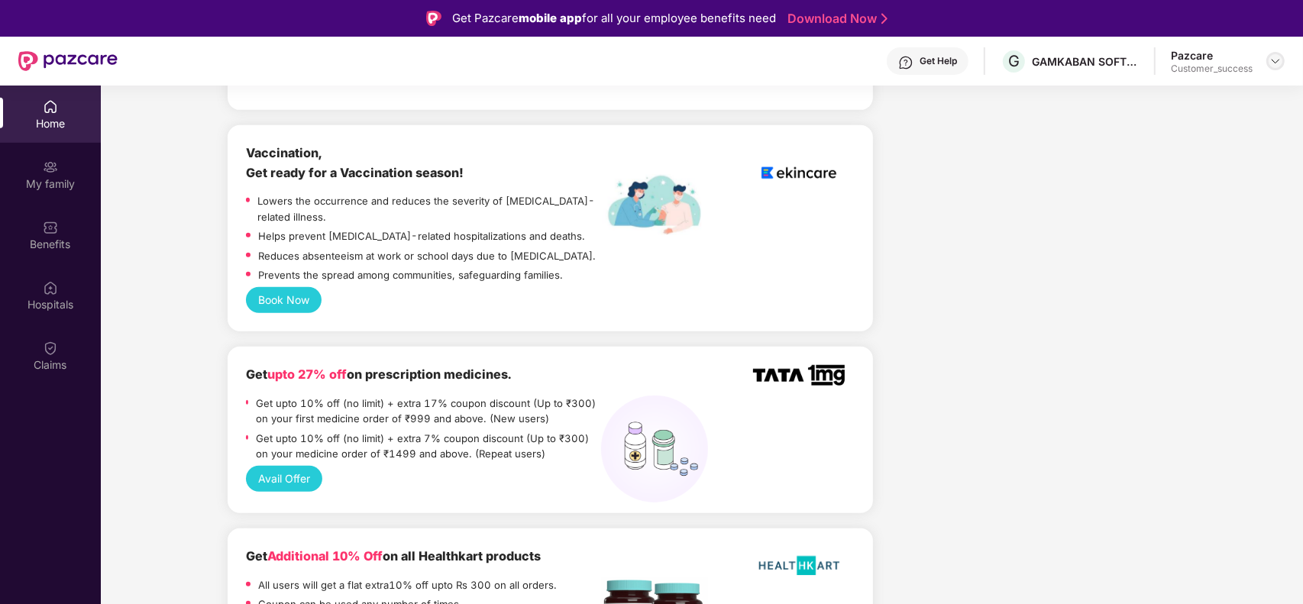
click at [1276, 63] on img at bounding box center [1276, 61] width 12 height 12
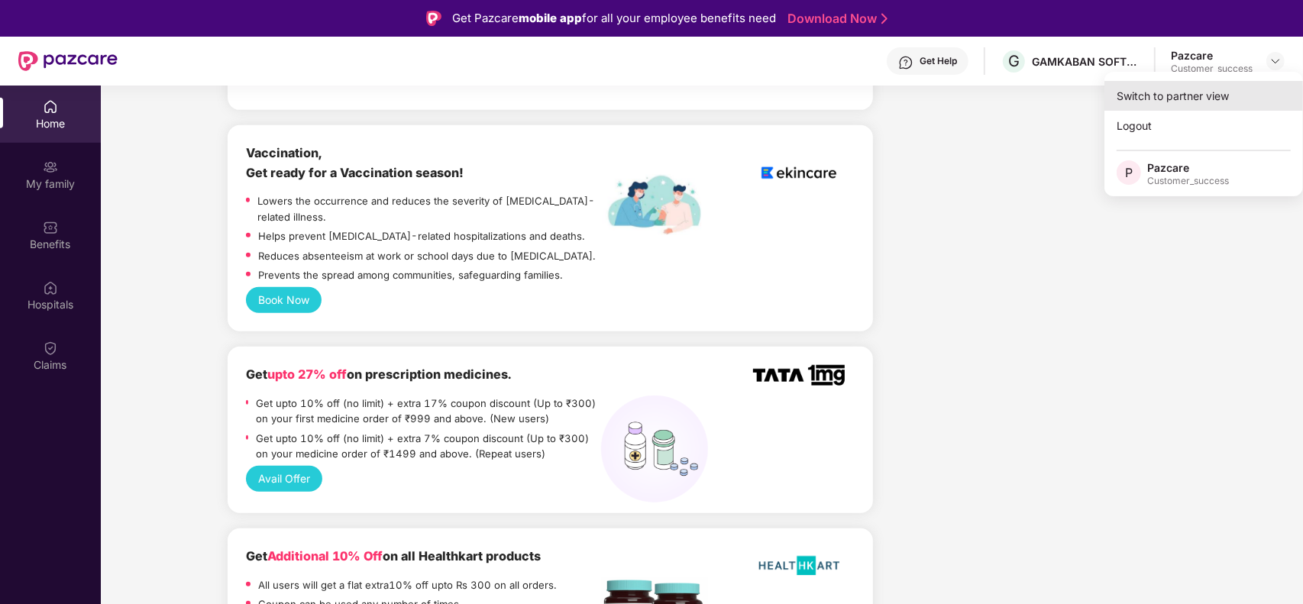
click at [1199, 97] on div "Switch to partner view" at bounding box center [1204, 96] width 199 height 30
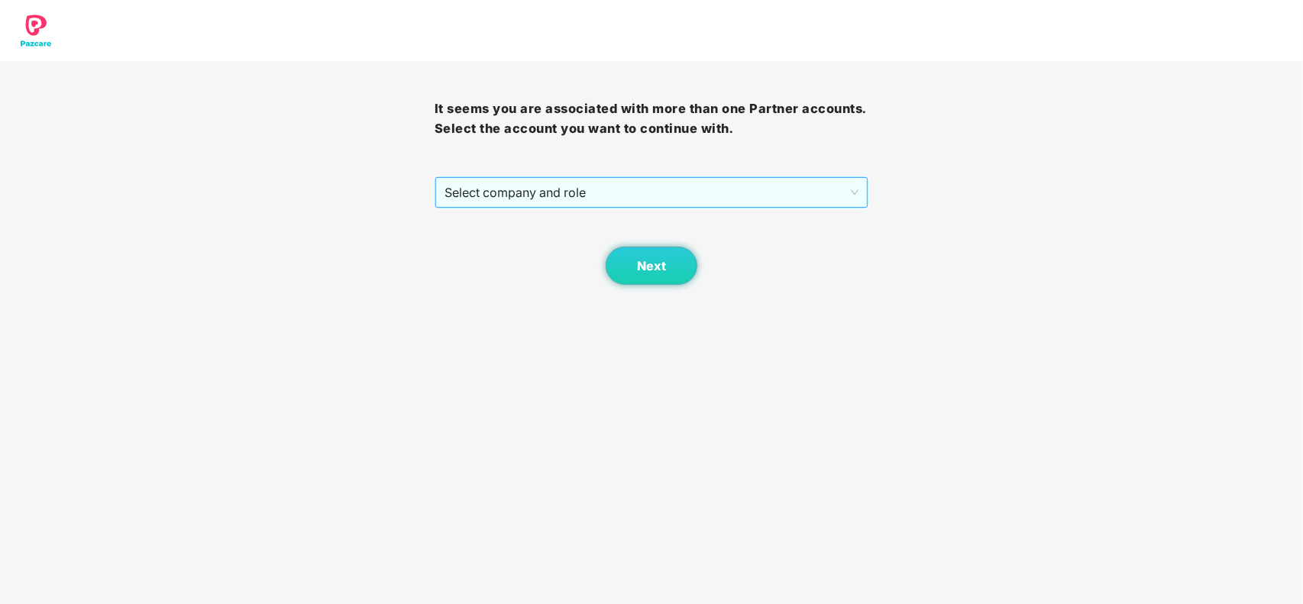
click at [688, 189] on span "Select company and role" at bounding box center [652, 192] width 415 height 29
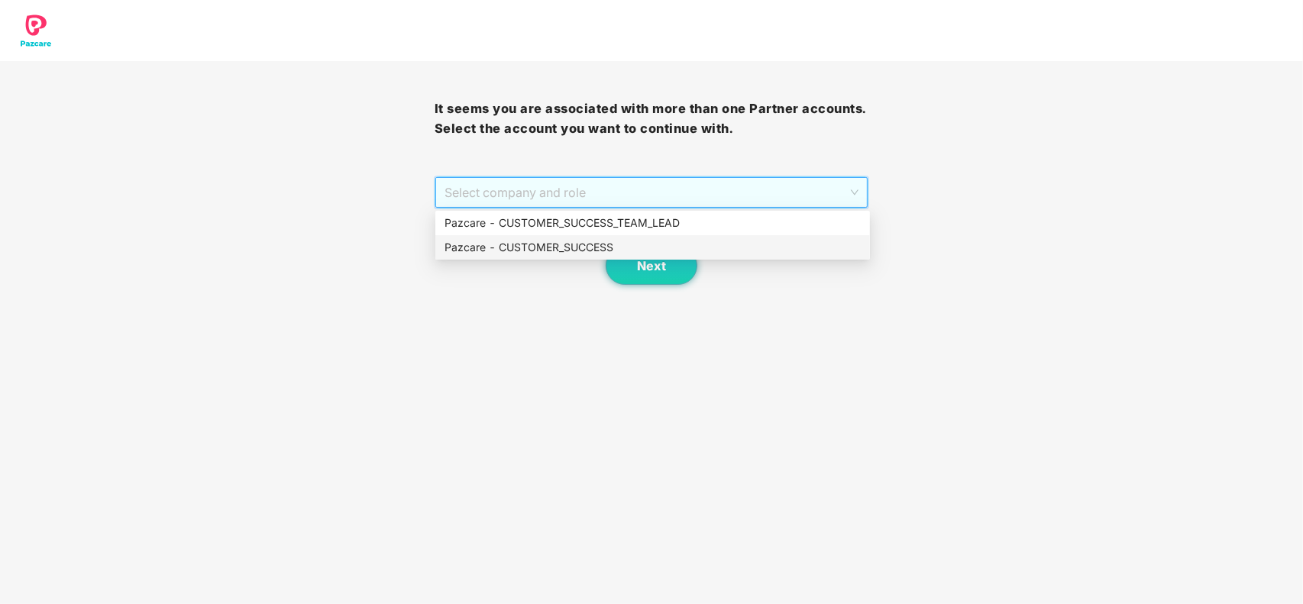
click at [579, 249] on div "Pazcare - CUSTOMER_SUCCESS" at bounding box center [653, 247] width 416 height 17
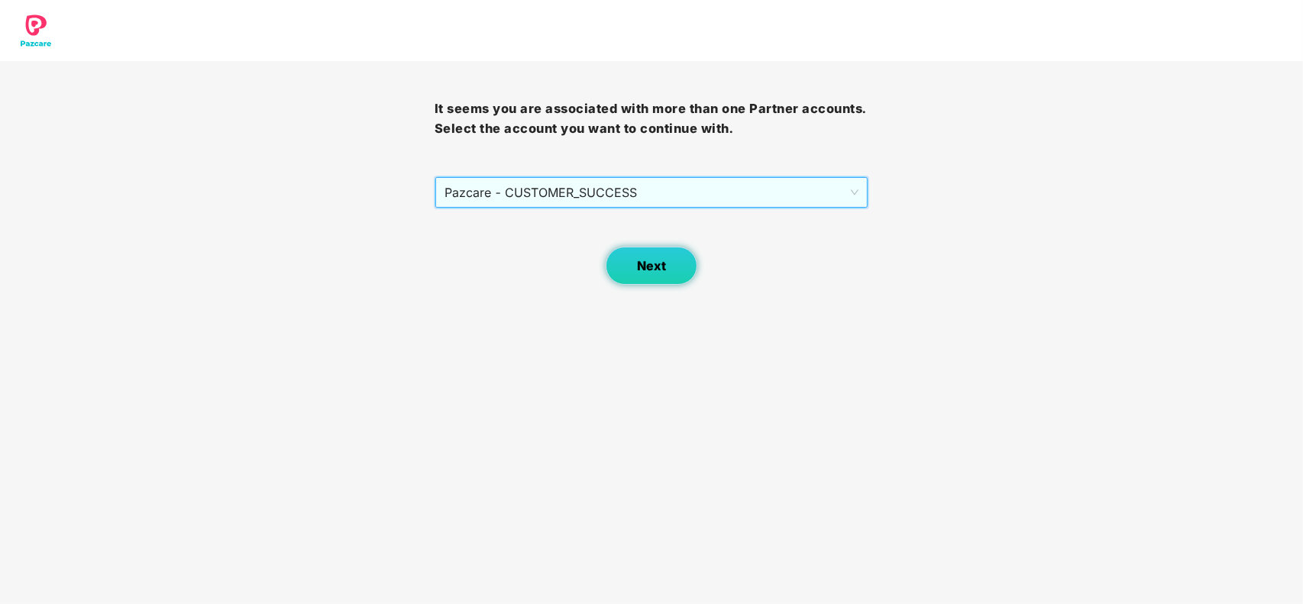
click at [669, 269] on button "Next" at bounding box center [652, 266] width 92 height 38
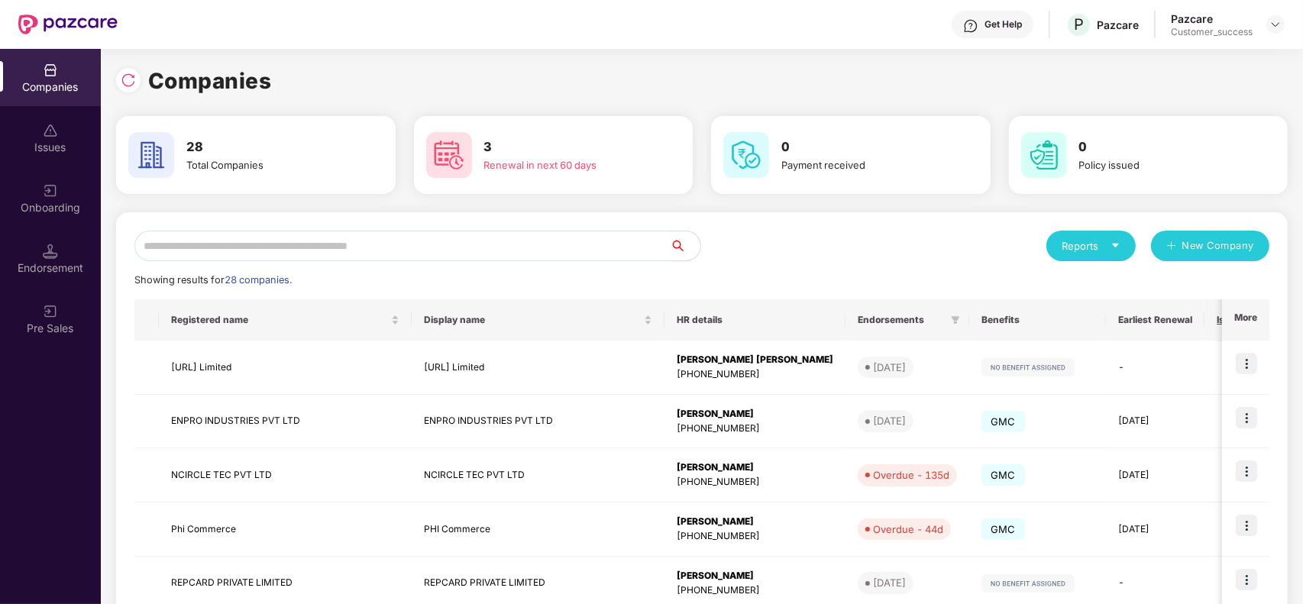
click at [292, 252] on input "text" at bounding box center [402, 246] width 536 height 31
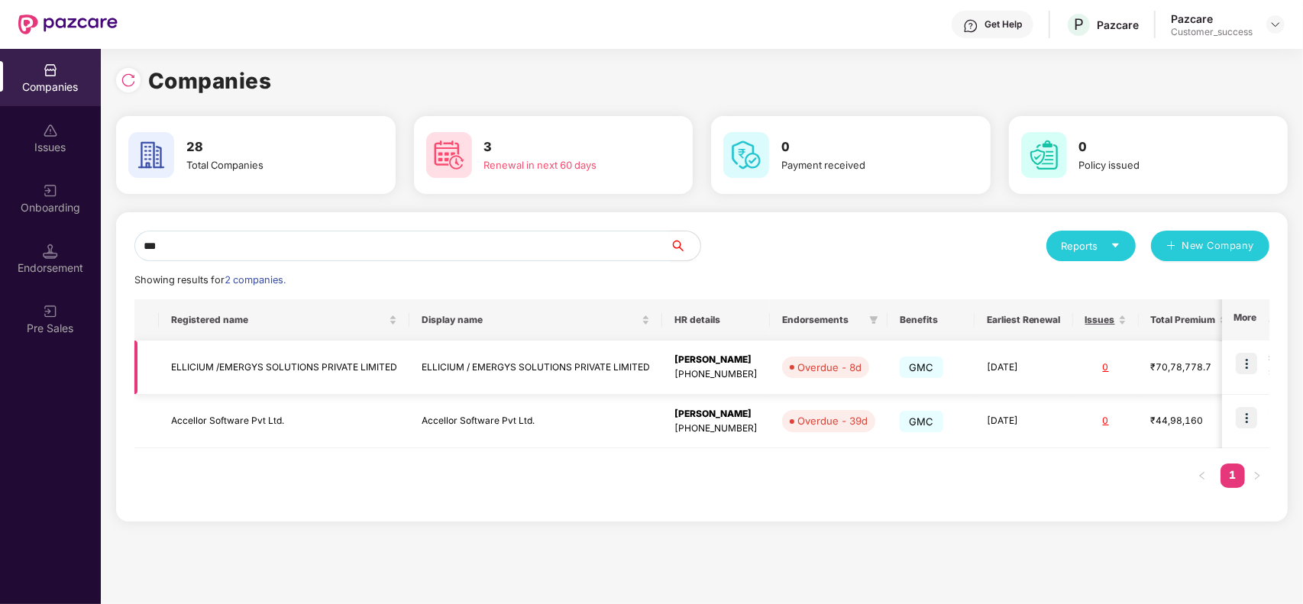
type input "***"
click at [1248, 368] on img at bounding box center [1246, 363] width 21 height 21
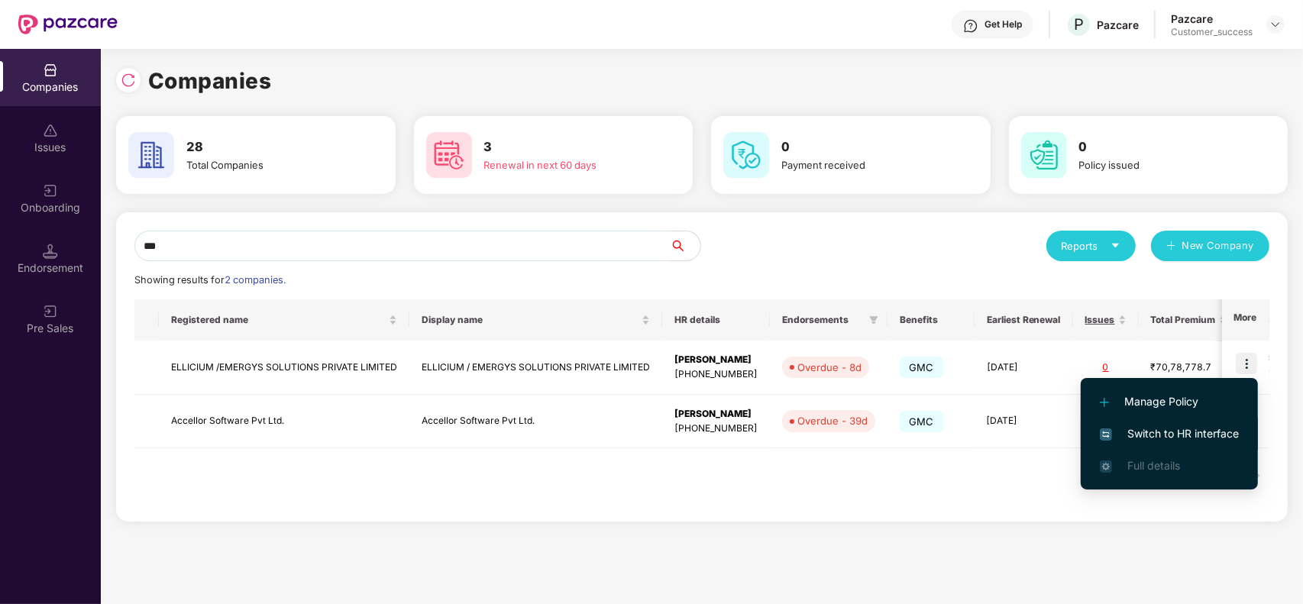
click at [1175, 429] on span "Switch to HR interface" at bounding box center [1169, 434] width 139 height 17
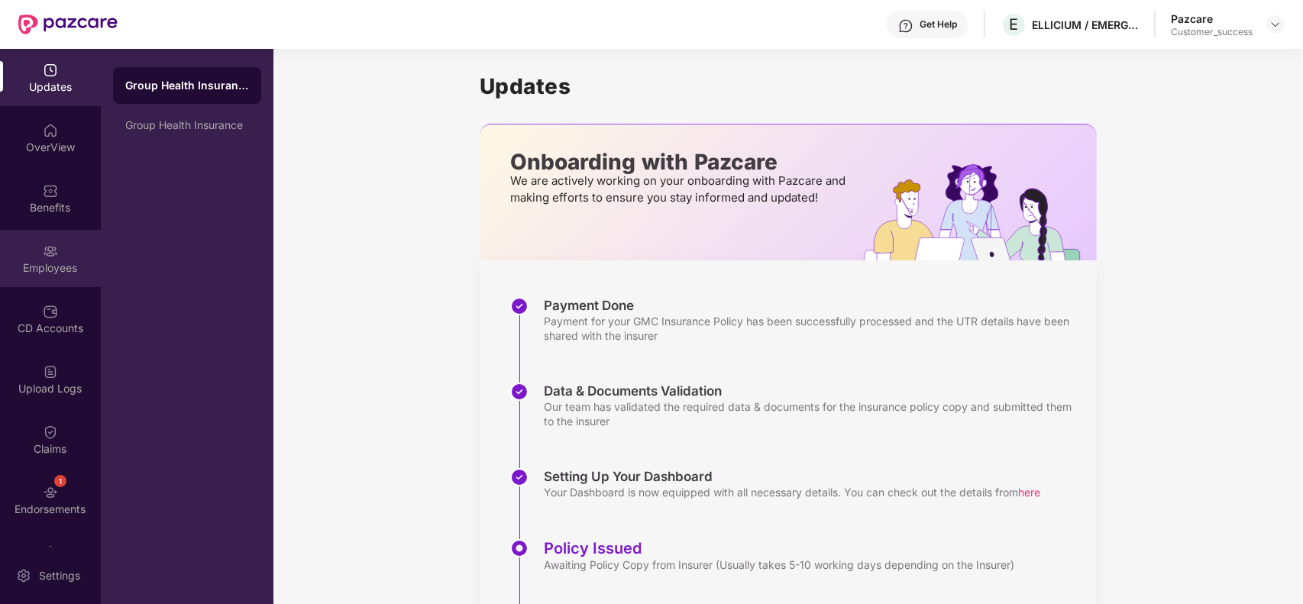
click at [58, 268] on div "Employees" at bounding box center [50, 268] width 101 height 15
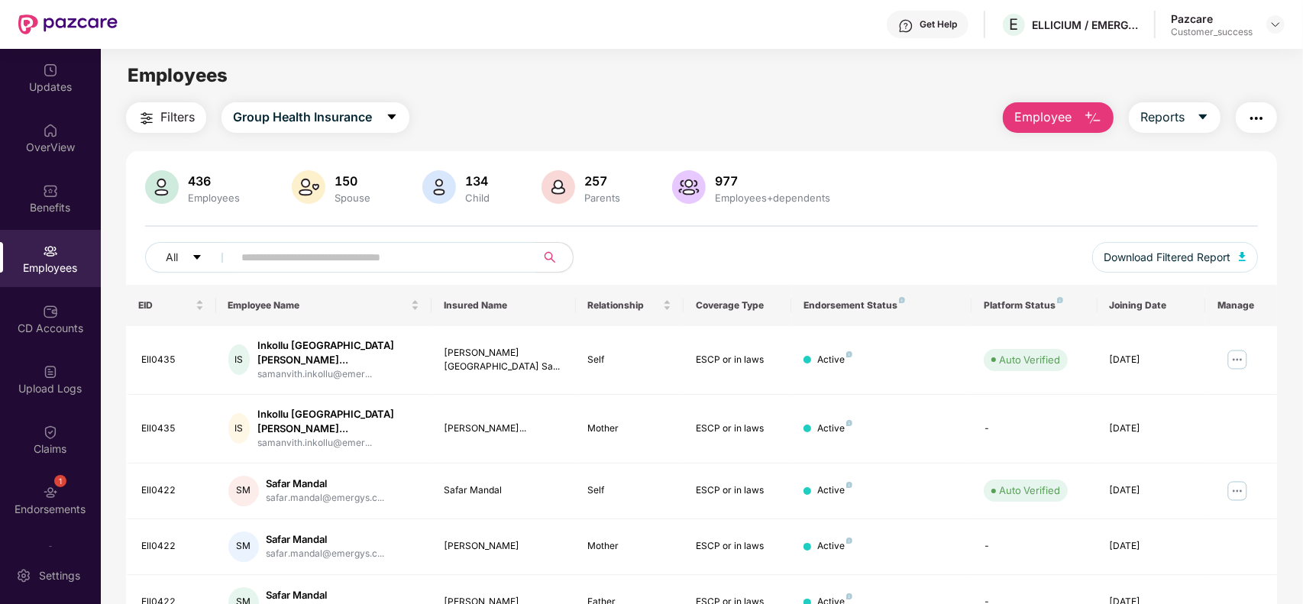
click at [336, 249] on input "text" at bounding box center [378, 257] width 274 height 23
paste input "*******"
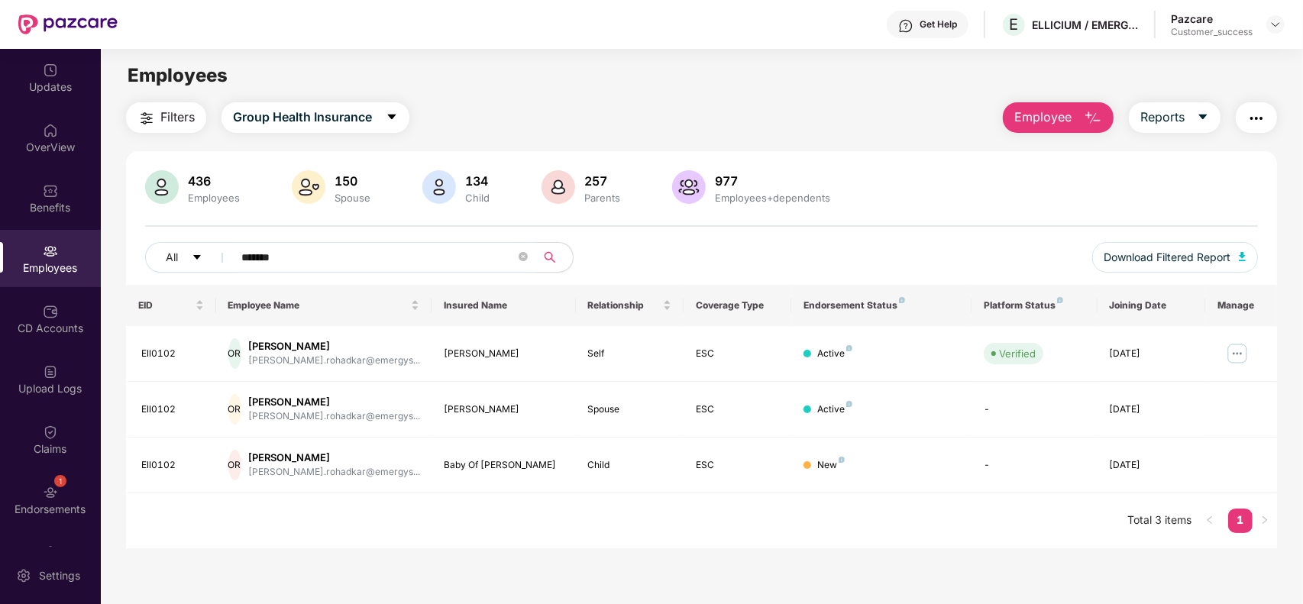
type input "*******"
